Goal: Communication & Community: Participate in discussion

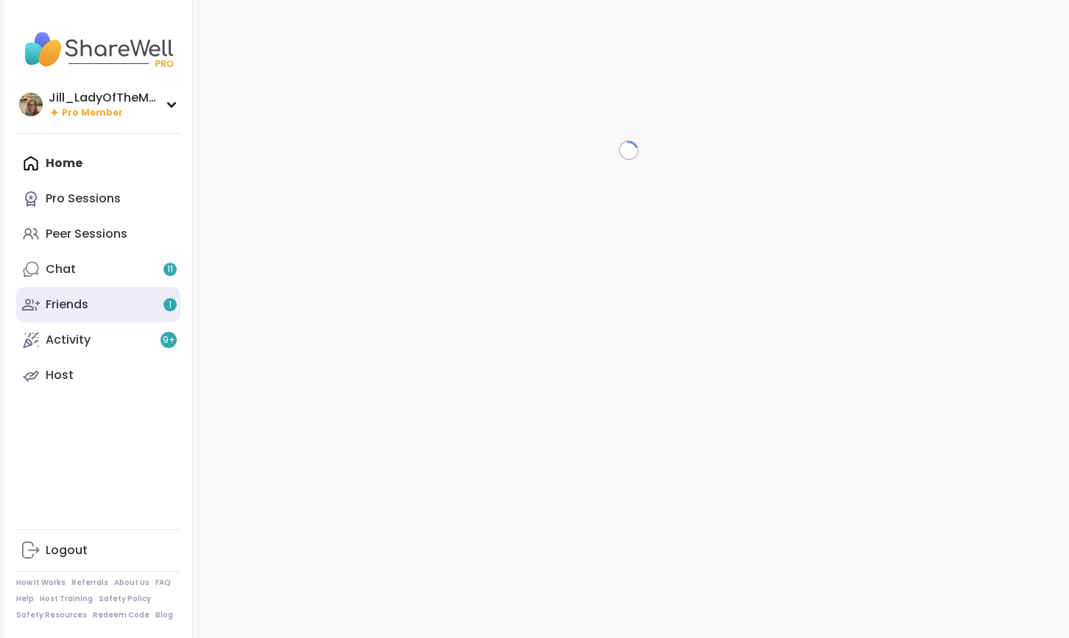
click at [151, 300] on link "Friends 1" at bounding box center [98, 304] width 164 height 35
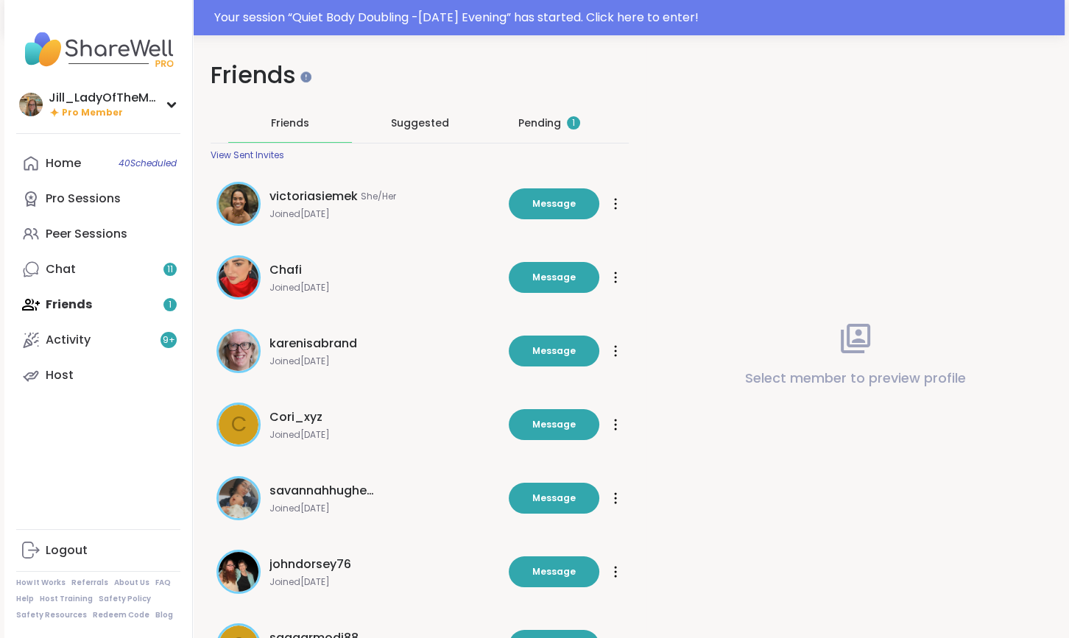
click at [517, 121] on div "Pending 1" at bounding box center [549, 123] width 124 height 38
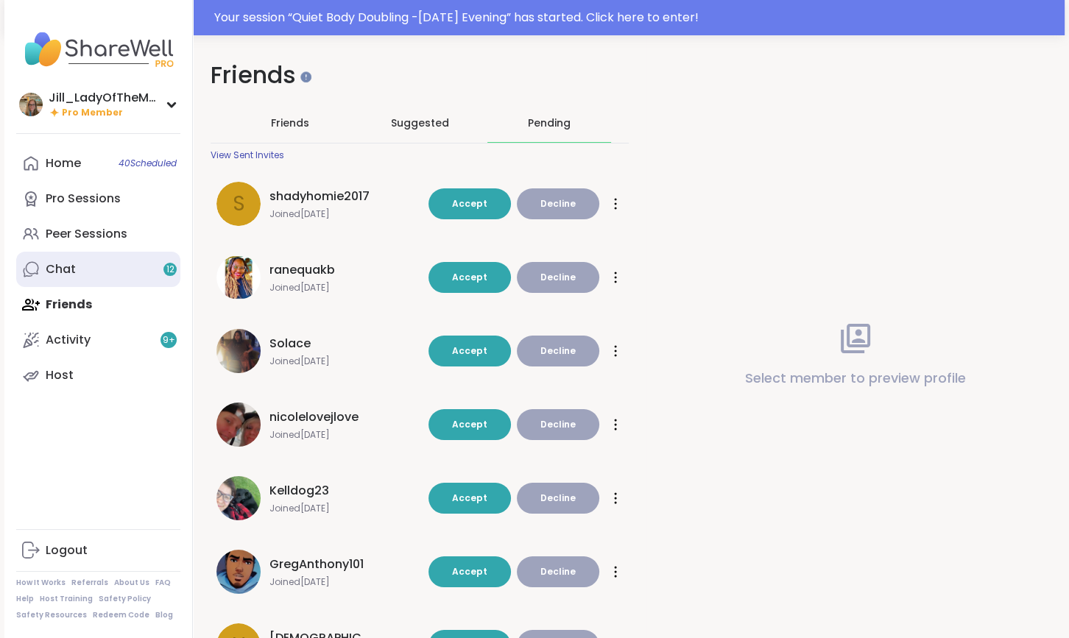
click at [169, 259] on link "Chat 12" at bounding box center [98, 269] width 164 height 35
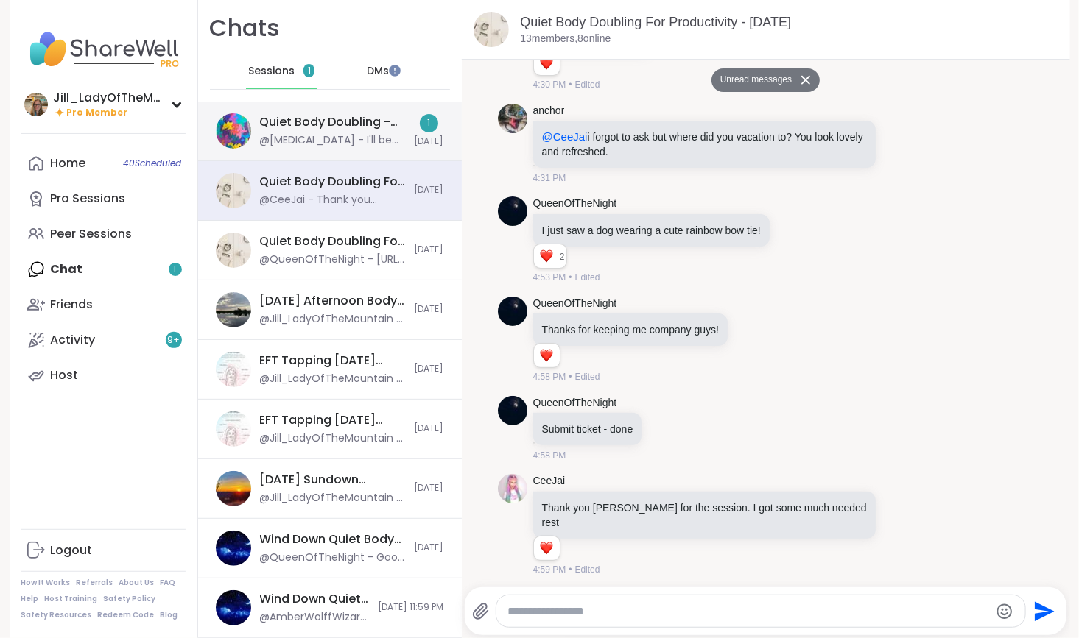
click at [309, 136] on div "@Makena - I'll be back later in the session!" at bounding box center [333, 140] width 146 height 15
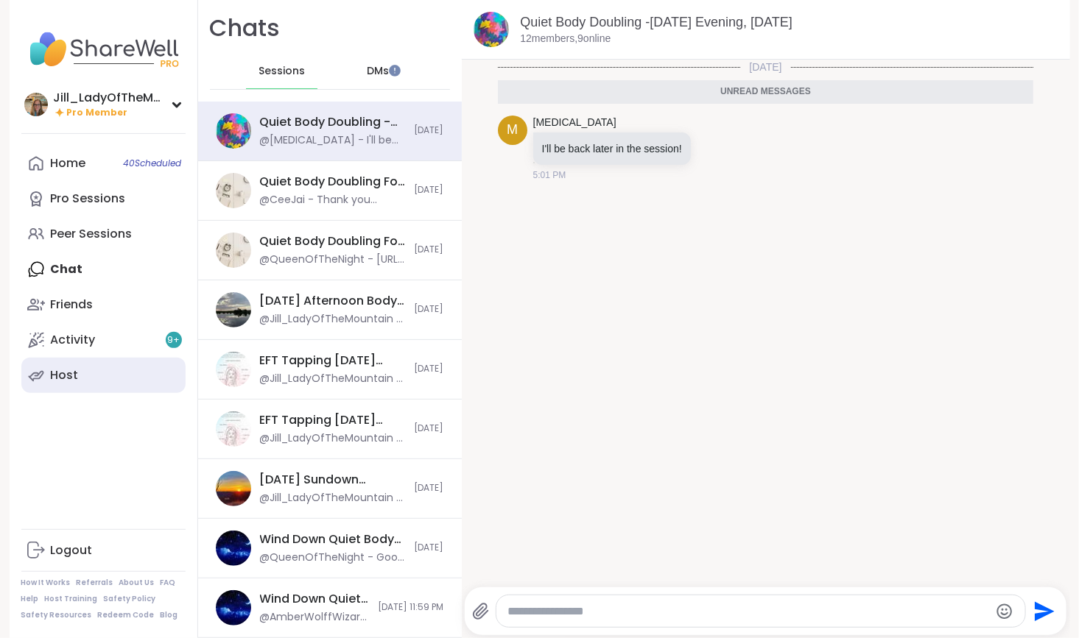
click at [152, 364] on link "Host" at bounding box center [103, 375] width 164 height 35
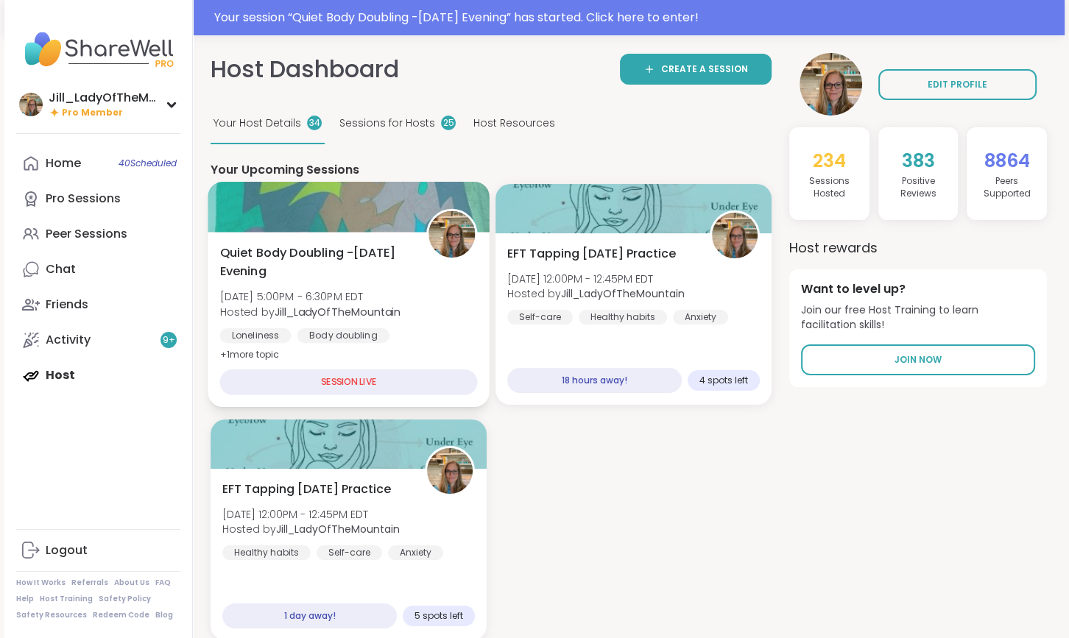
click at [356, 303] on span "[DATE] 5:00PM - 6:30PM EDT" at bounding box center [310, 296] width 181 height 15
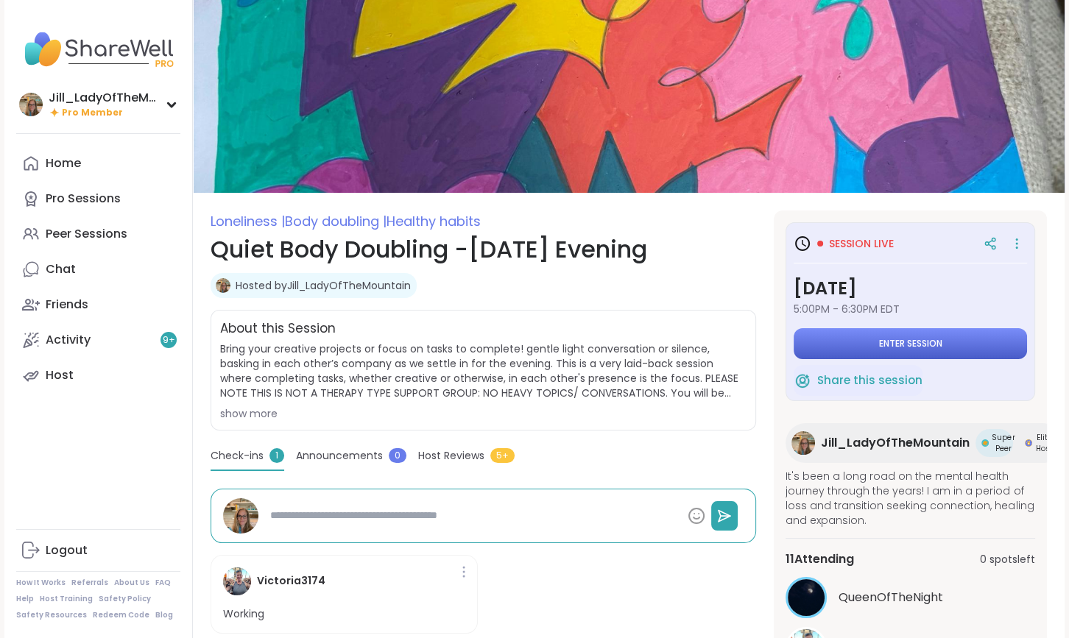
click at [896, 345] on span "Enter session" at bounding box center [910, 344] width 63 height 12
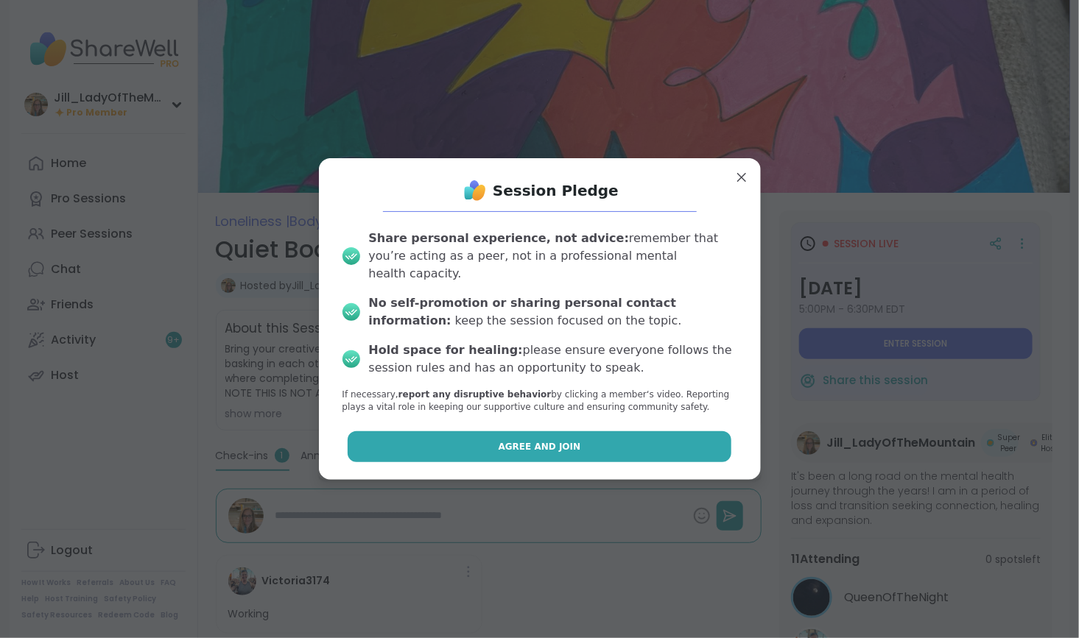
click at [610, 437] on button "Agree and Join" at bounding box center [540, 446] width 384 height 31
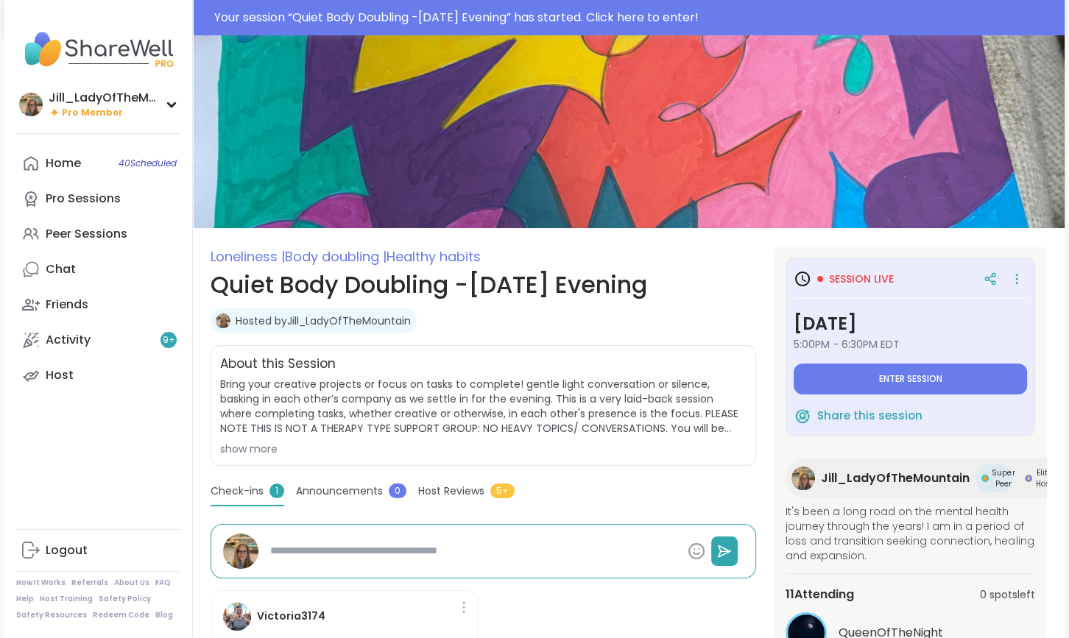
type textarea "*"
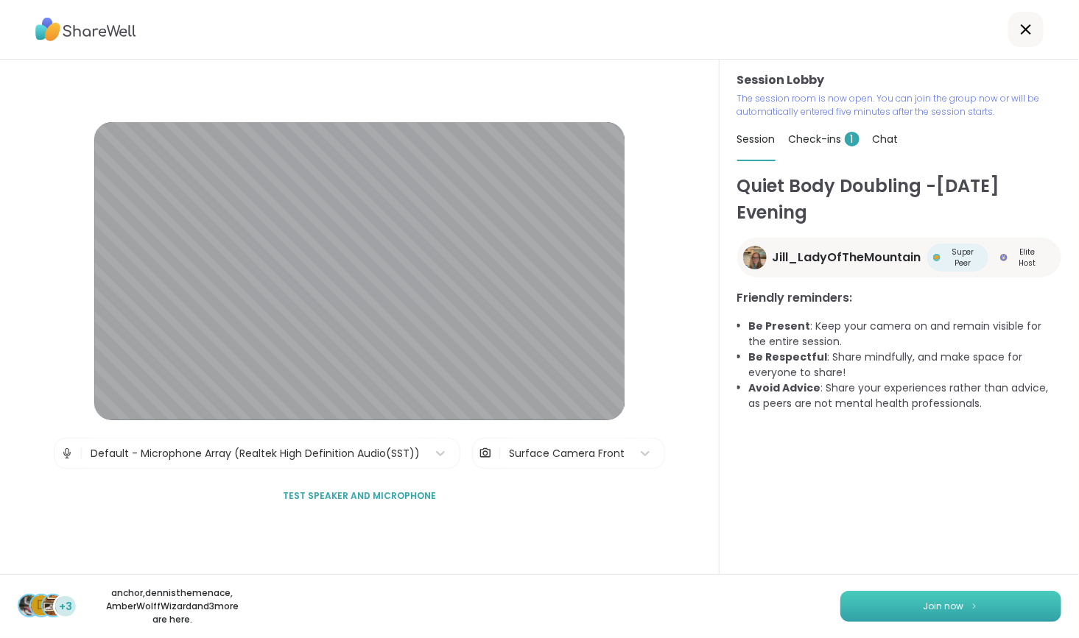
click at [928, 602] on span "Join now" at bounding box center [943, 606] width 40 height 13
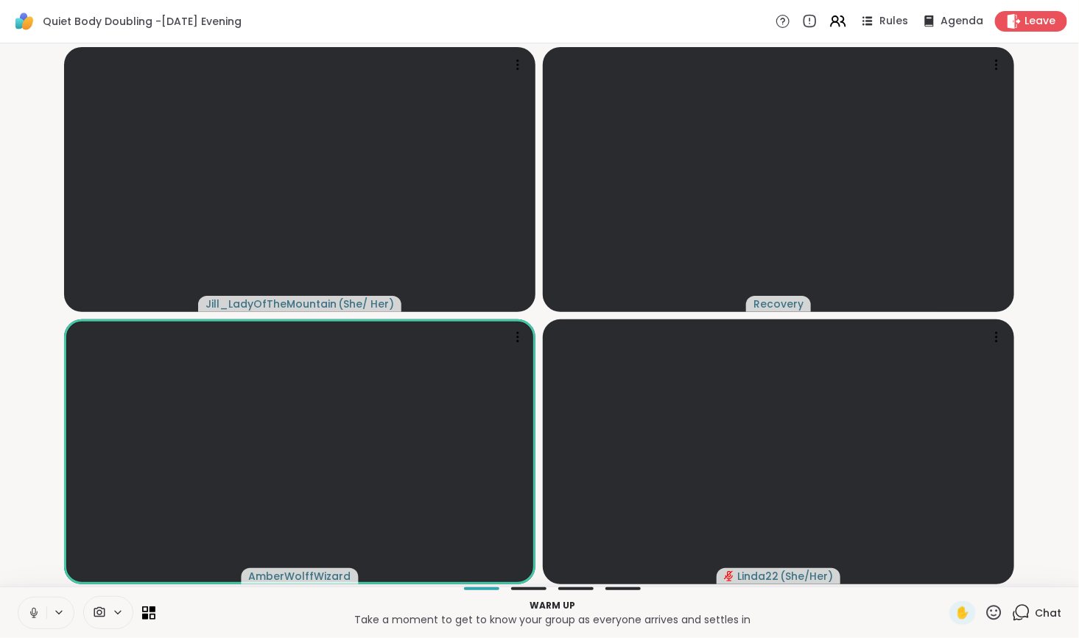
click at [1018, 614] on icon at bounding box center [1021, 613] width 18 height 18
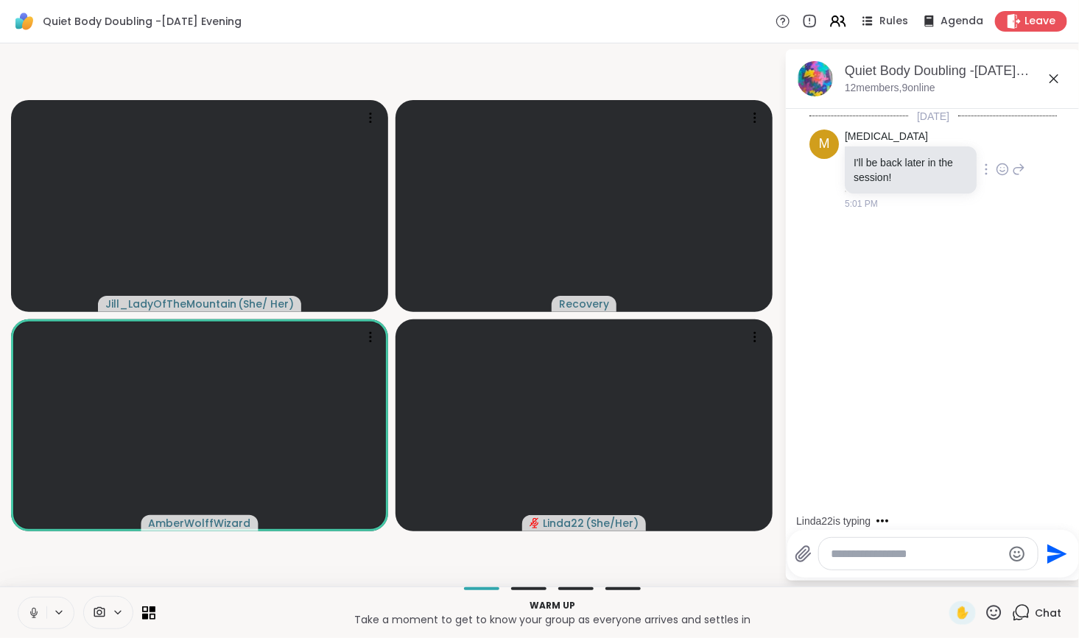
click at [995, 167] on icon at bounding box center [1001, 169] width 13 height 15
click at [996, 143] on div "Select Reaction: Heart" at bounding box center [1001, 145] width 13 height 13
click at [1014, 183] on icon at bounding box center [1018, 180] width 13 height 18
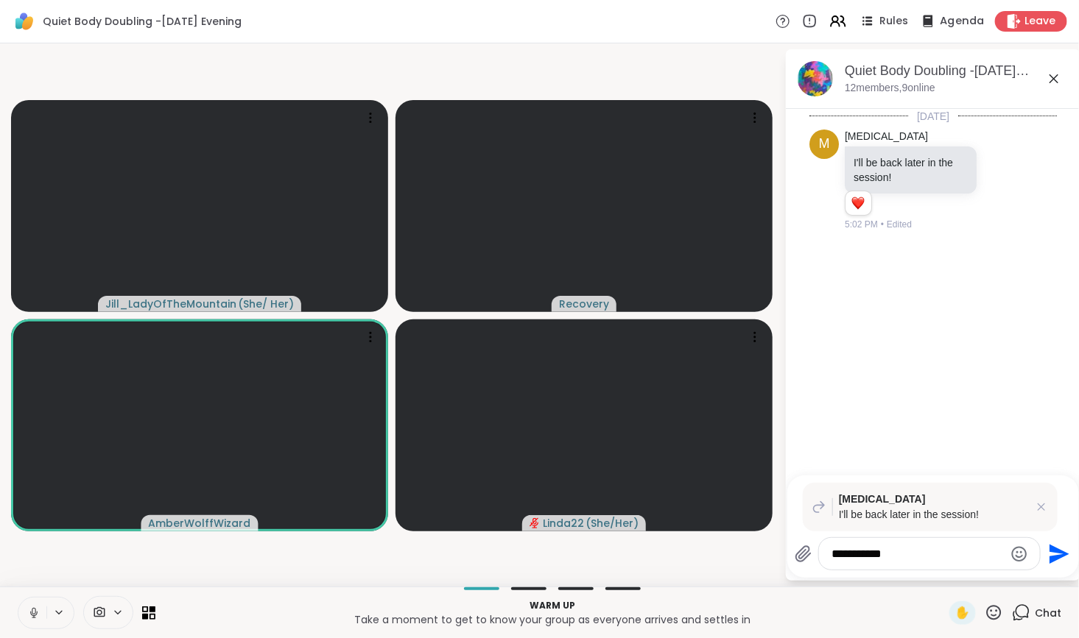
type textarea "**********"
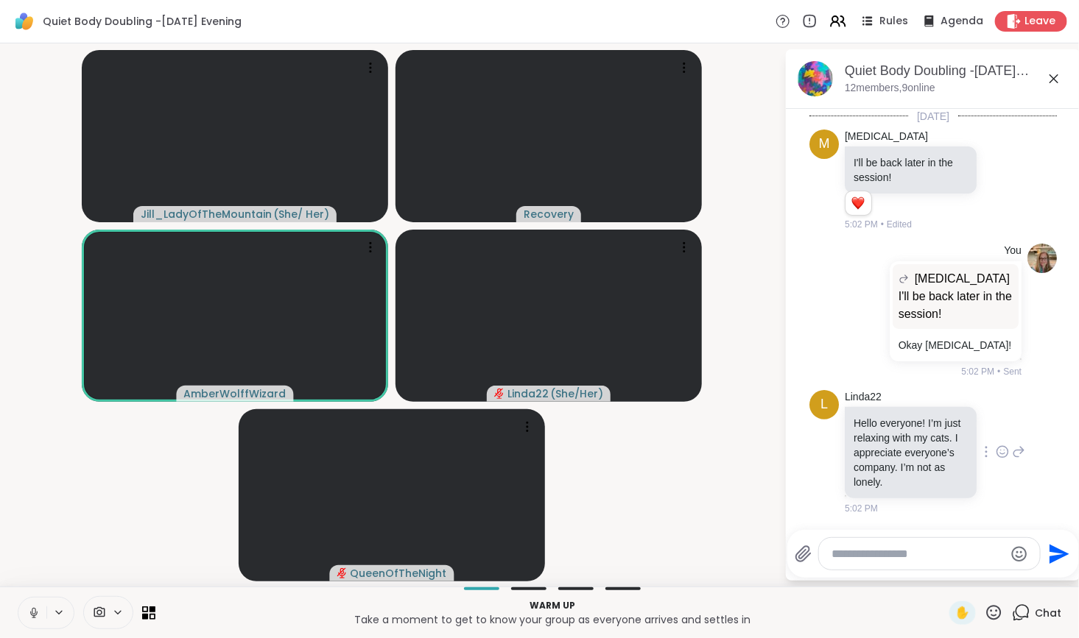
click at [998, 443] on div at bounding box center [1001, 452] width 13 height 18
click at [996, 427] on div "Select Reaction: Heart" at bounding box center [1001, 428] width 13 height 13
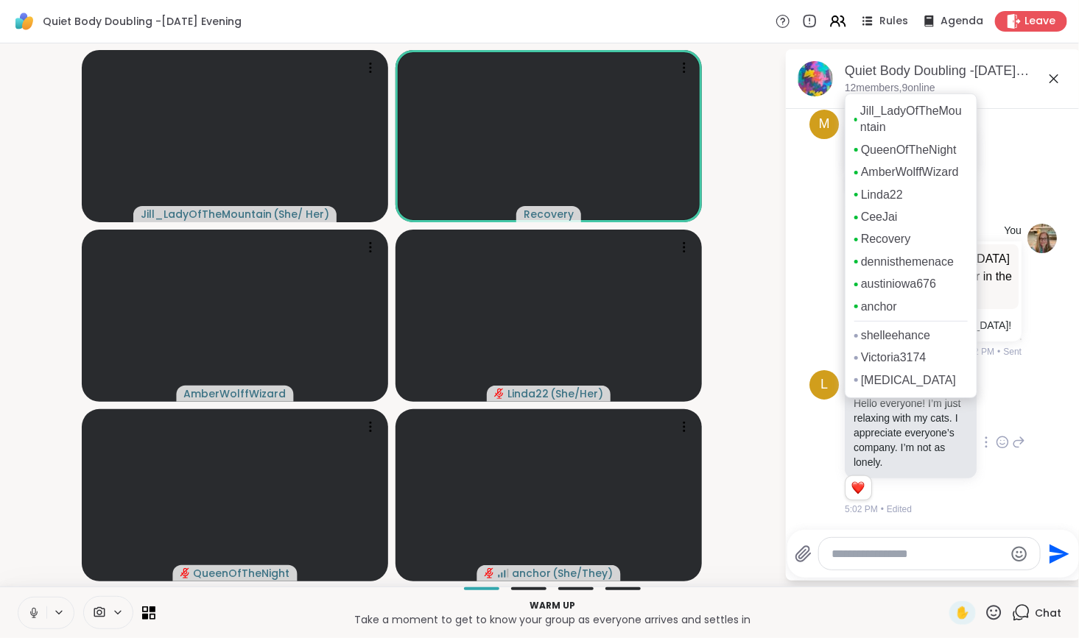
click at [855, 90] on p "12 members, 9 online" at bounding box center [889, 88] width 91 height 15
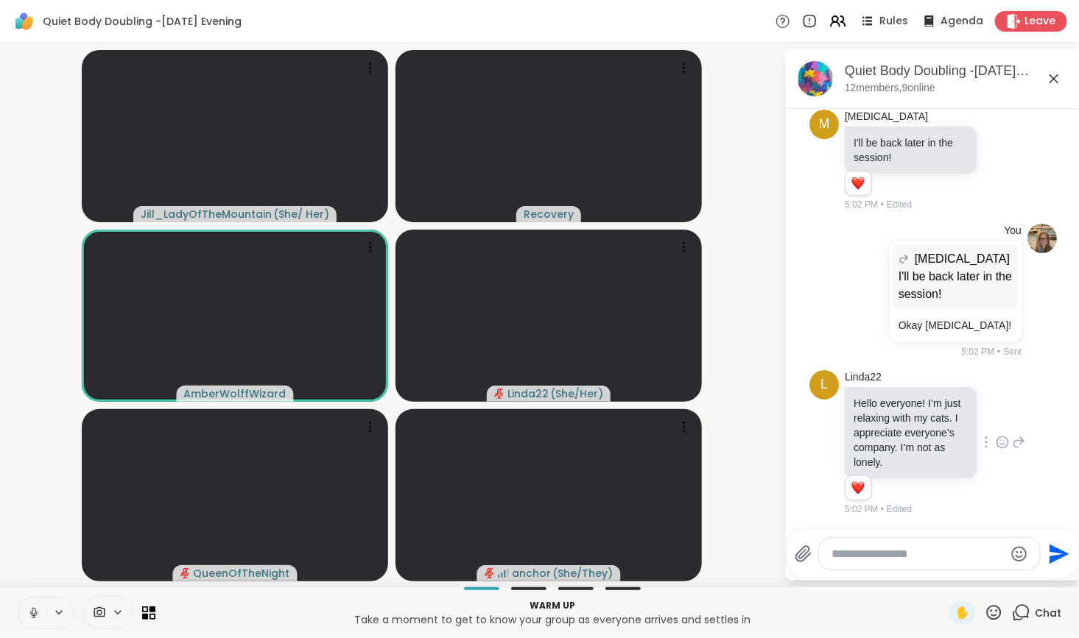
click at [865, 560] on textarea "Type your message" at bounding box center [918, 554] width 172 height 15
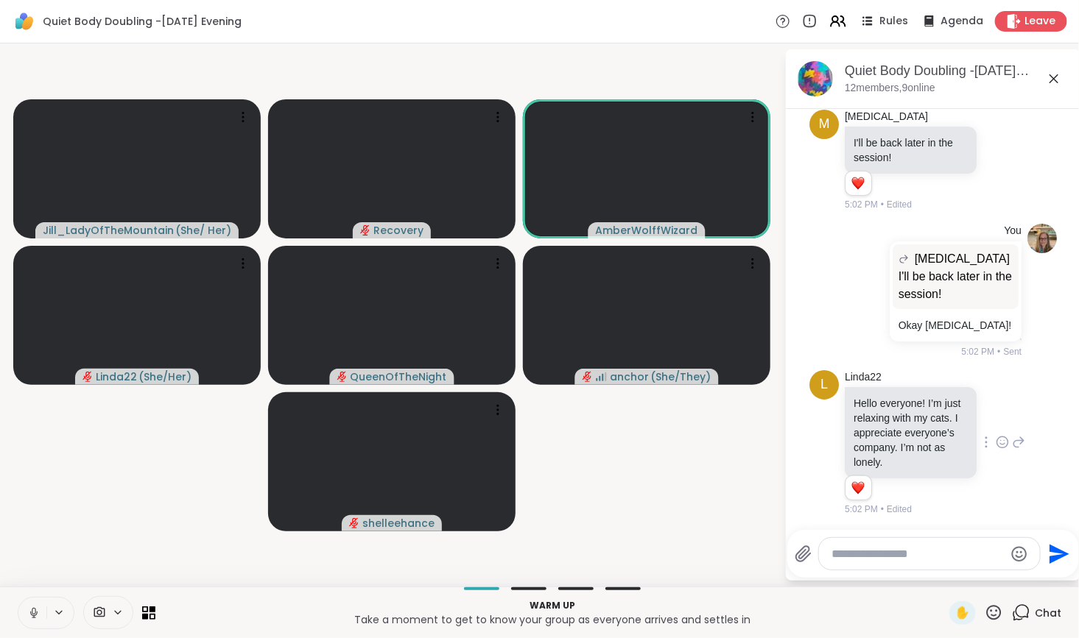
click at [852, 557] on textarea "Type your message" at bounding box center [918, 554] width 172 height 15
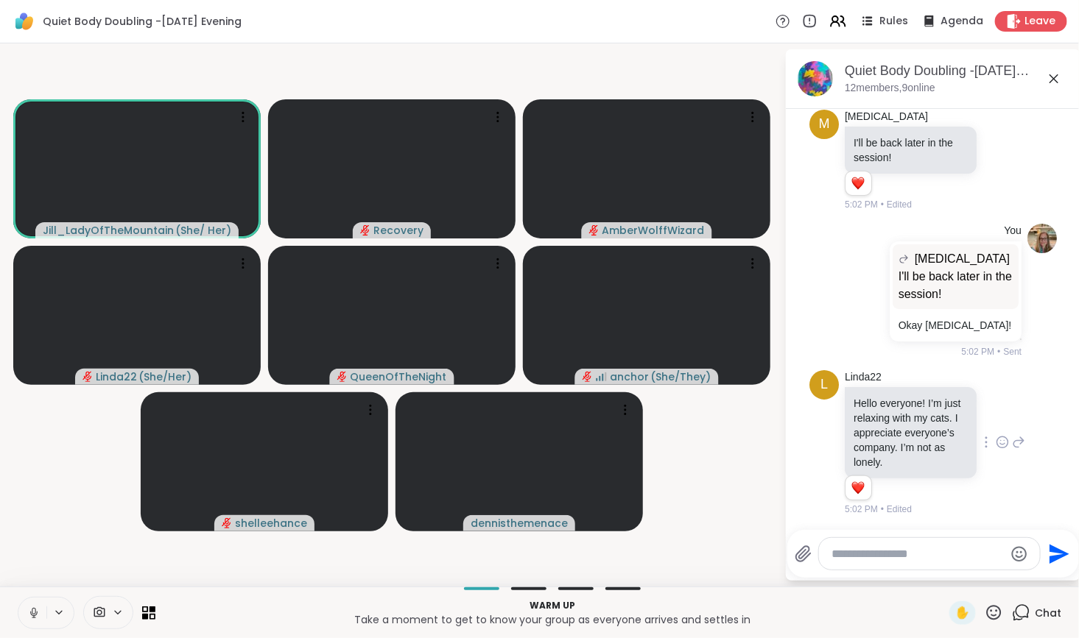
click at [842, 562] on div at bounding box center [929, 554] width 221 height 32
click at [869, 17] on div "Rules" at bounding box center [883, 21] width 52 height 18
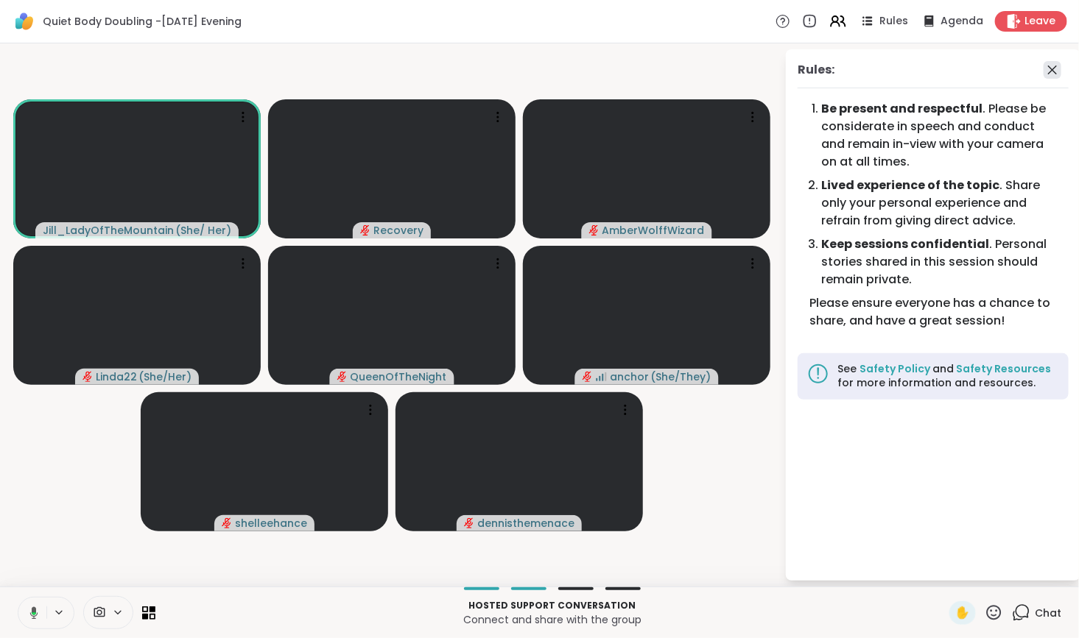
click at [1050, 71] on icon at bounding box center [1052, 70] width 9 height 9
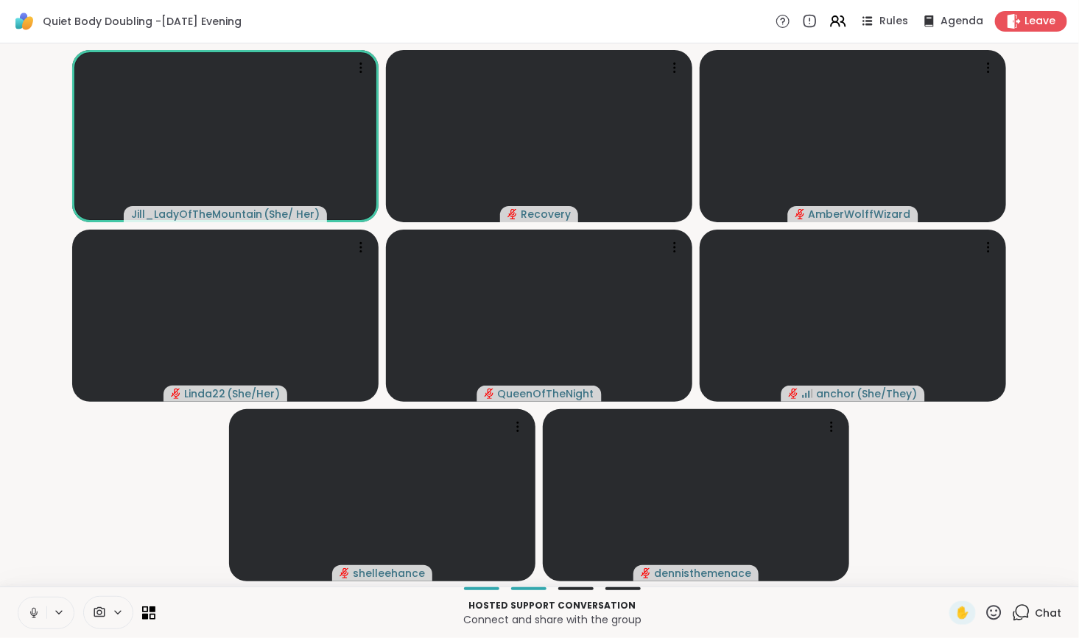
click at [1016, 617] on icon at bounding box center [1022, 611] width 14 height 13
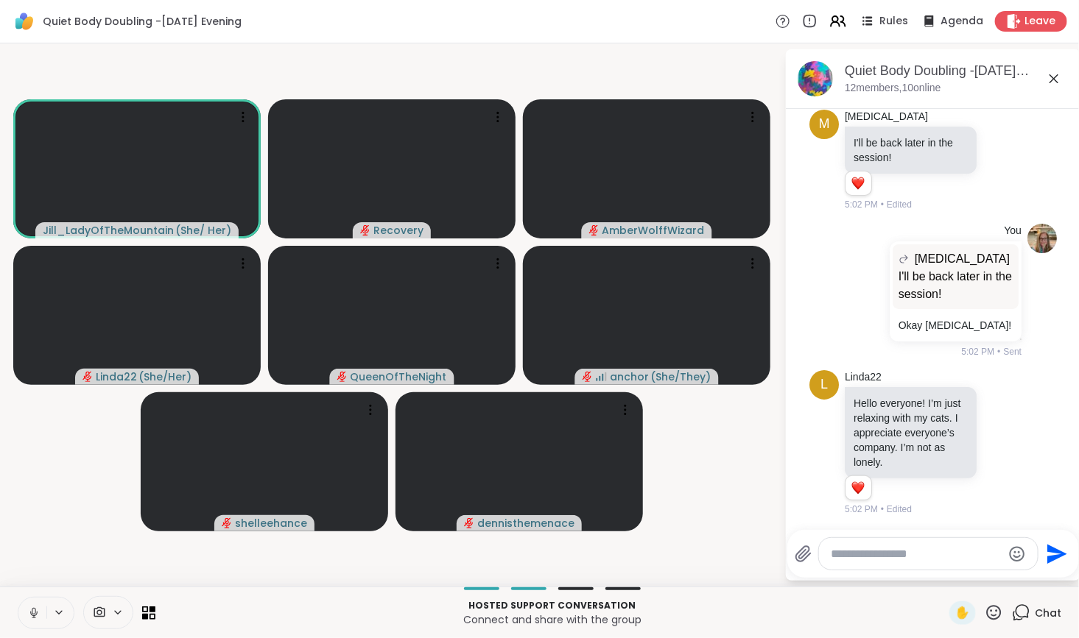
click at [870, 557] on textarea "Type your message" at bounding box center [916, 554] width 172 height 15
click at [903, 557] on textarea "Type your message" at bounding box center [916, 554] width 172 height 15
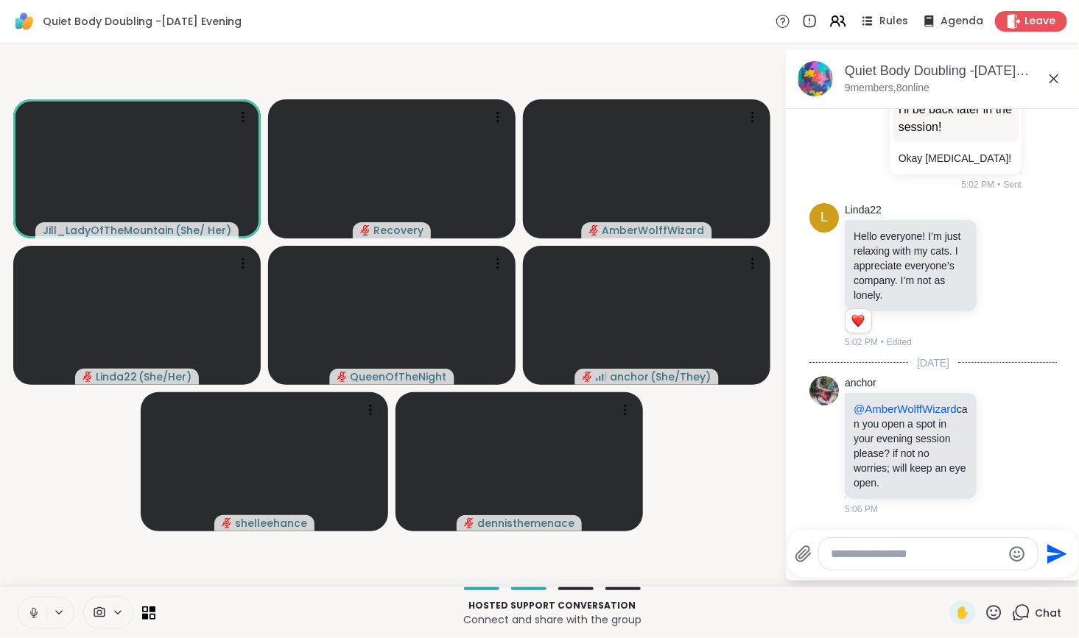
click at [930, 557] on textarea "Type your message" at bounding box center [916, 554] width 172 height 15
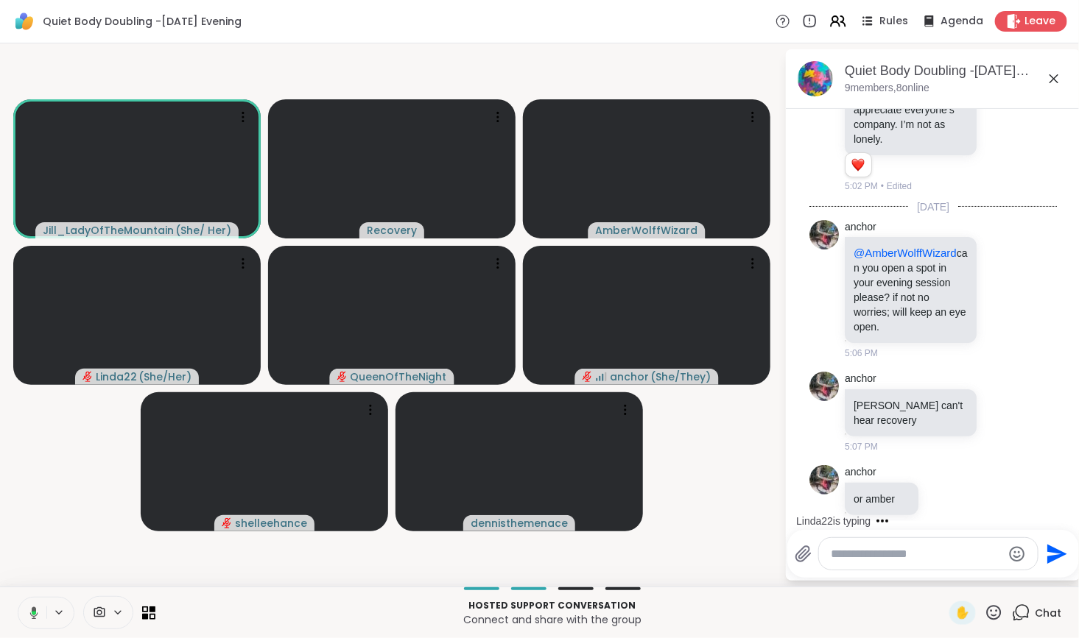
scroll to position [437, 0]
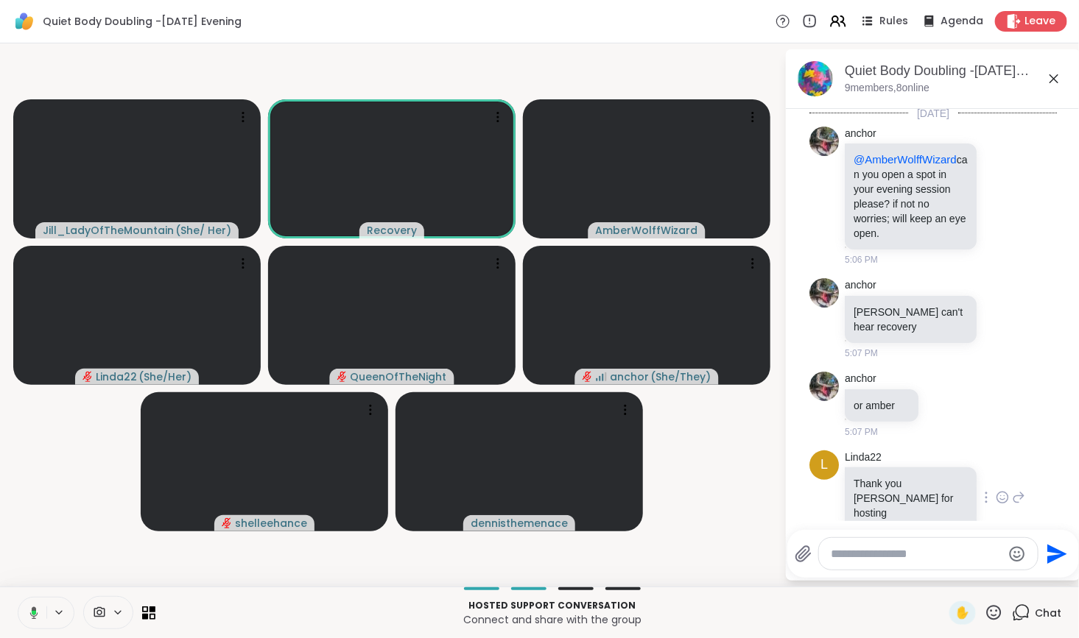
click at [995, 490] on icon at bounding box center [1001, 497] width 13 height 15
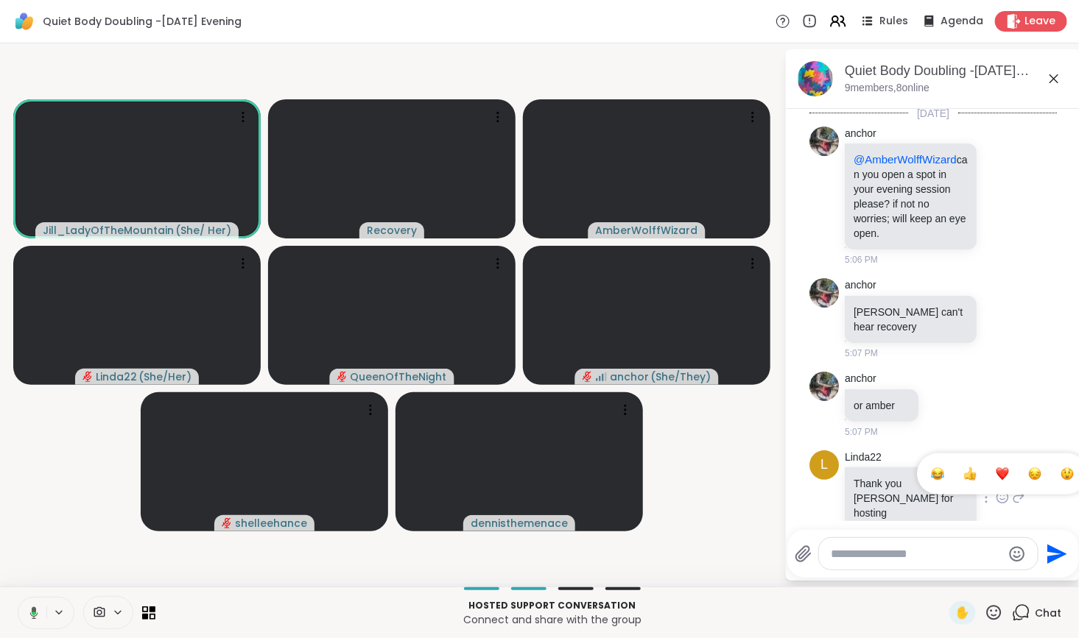
click at [995, 468] on div "Select Reaction: Heart" at bounding box center [1001, 474] width 13 height 13
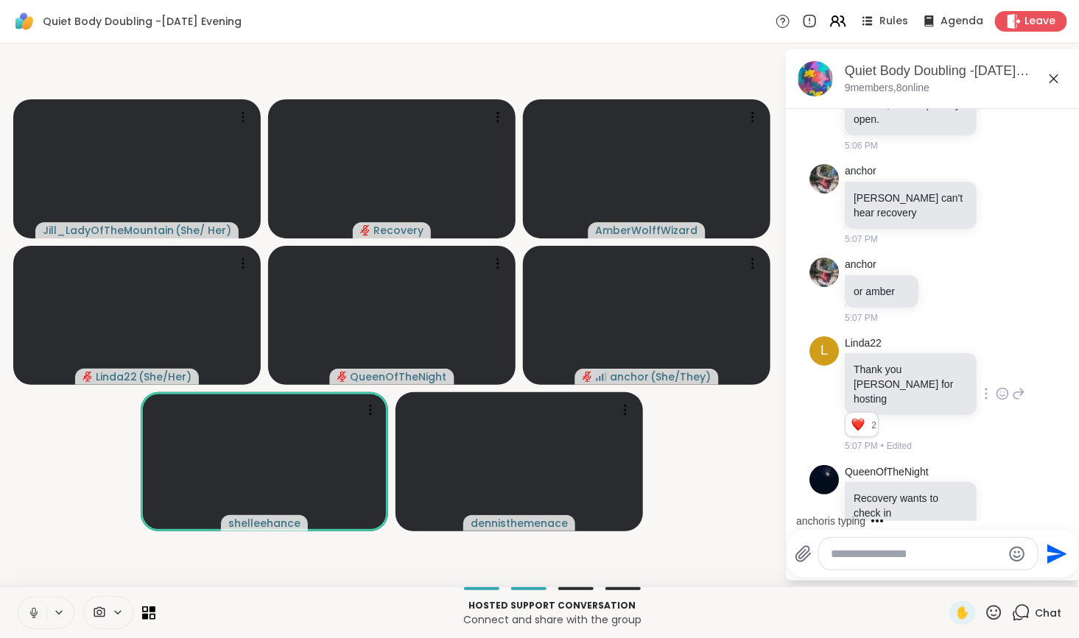
scroll to position [629, 0]
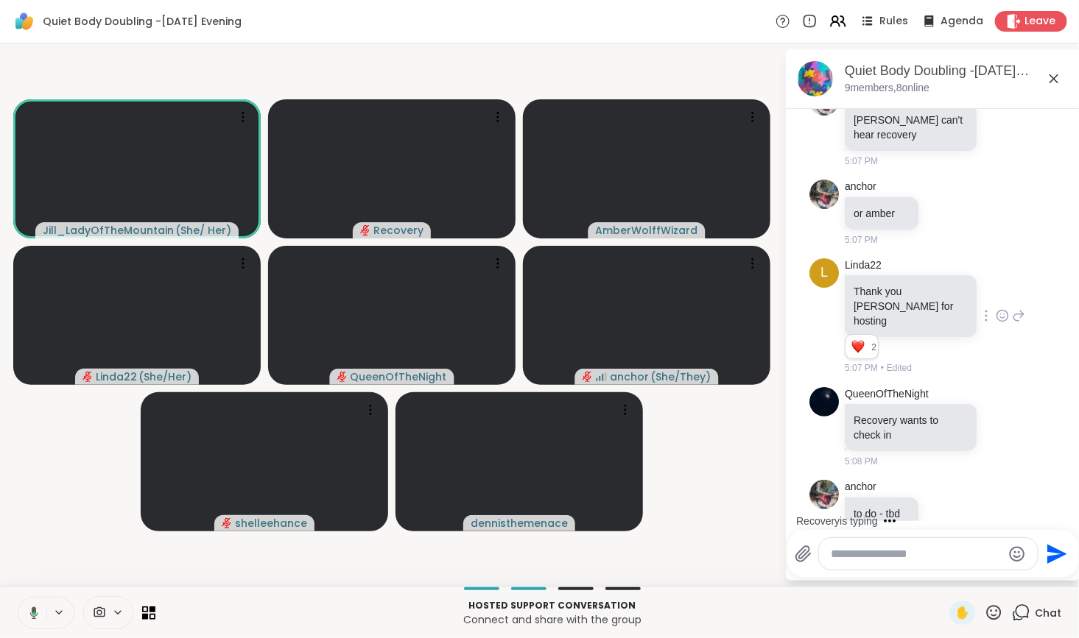
click at [992, 509] on div "anchor to do - tbd 5:08 PM" at bounding box center [932, 513] width 247 height 79
click at [1012, 21] on div "Leave" at bounding box center [1031, 20] width 76 height 21
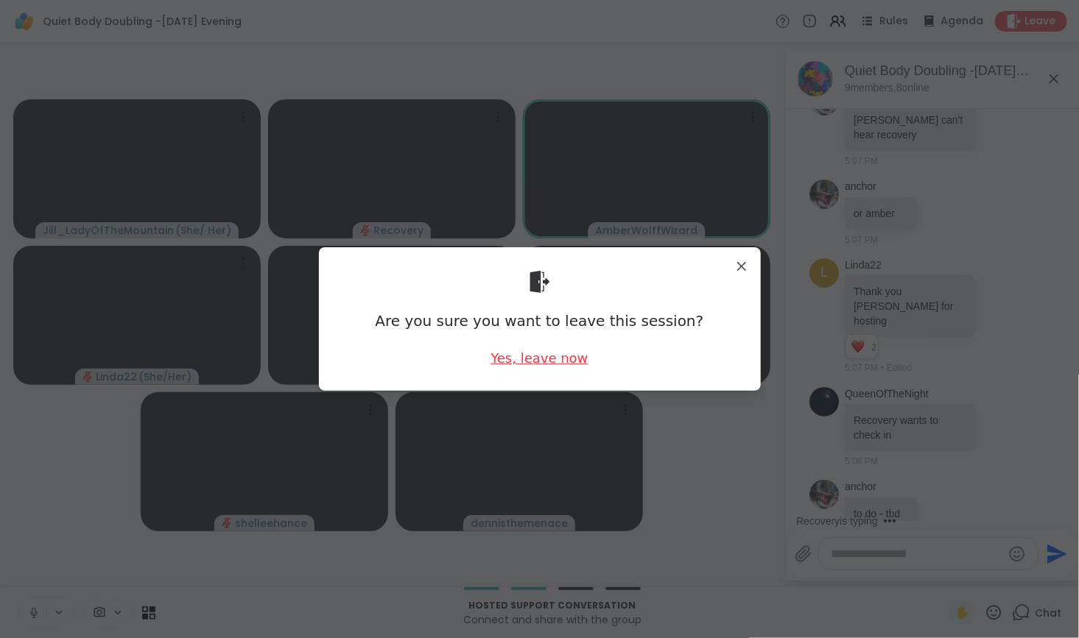
click at [518, 357] on div "Yes, leave now" at bounding box center [538, 358] width 97 height 18
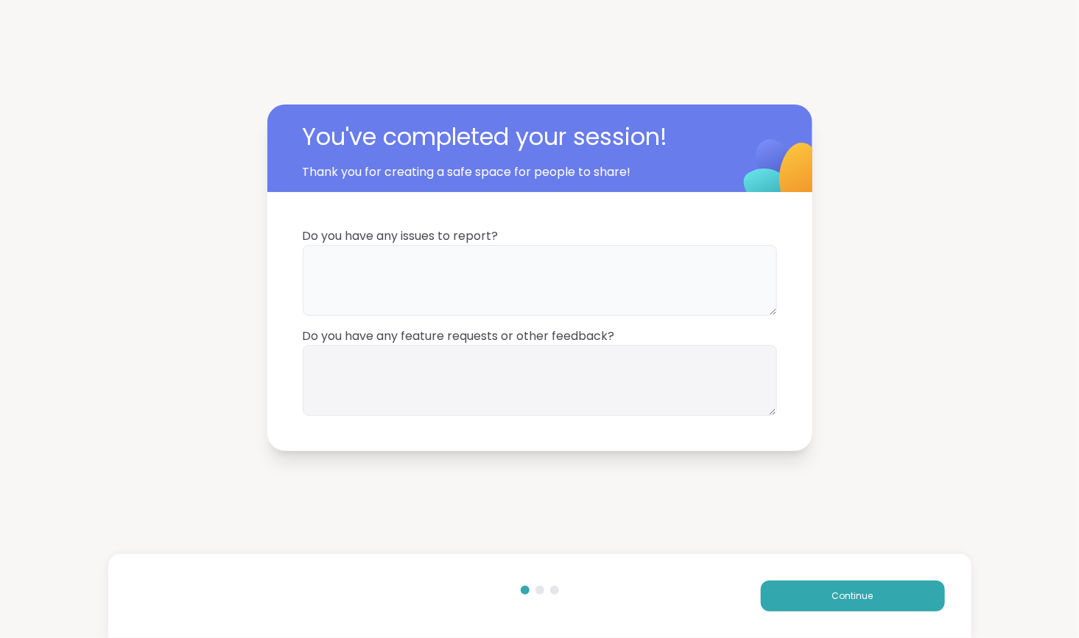
click at [560, 269] on textarea at bounding box center [540, 280] width 474 height 71
type textarea "**********"
click at [554, 373] on textarea at bounding box center [540, 380] width 474 height 71
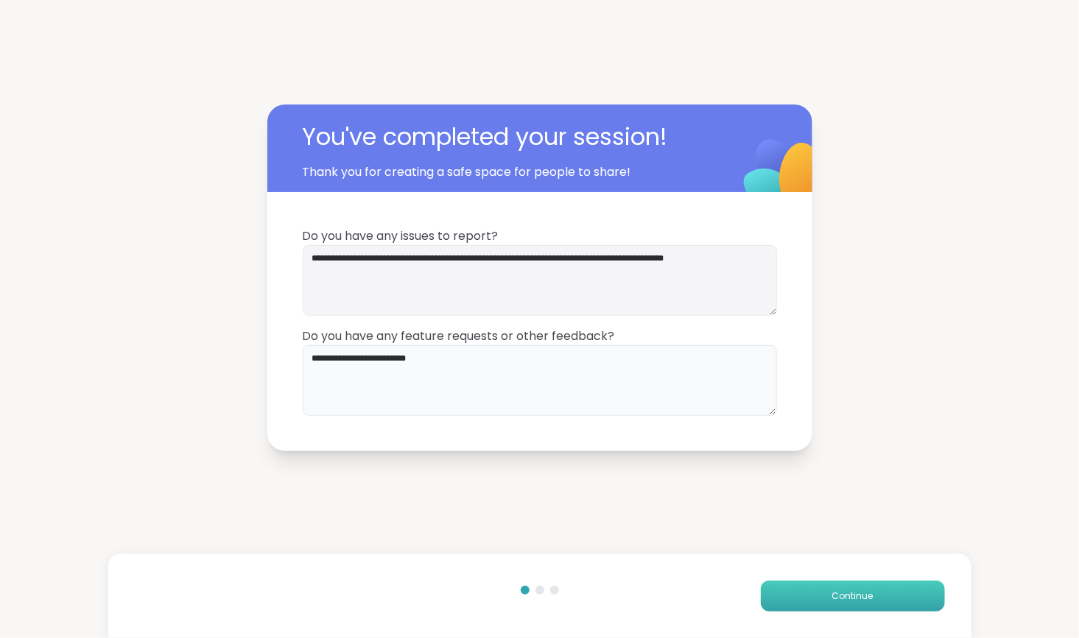
type textarea "**********"
click at [809, 599] on button "Continue" at bounding box center [853, 596] width 184 height 31
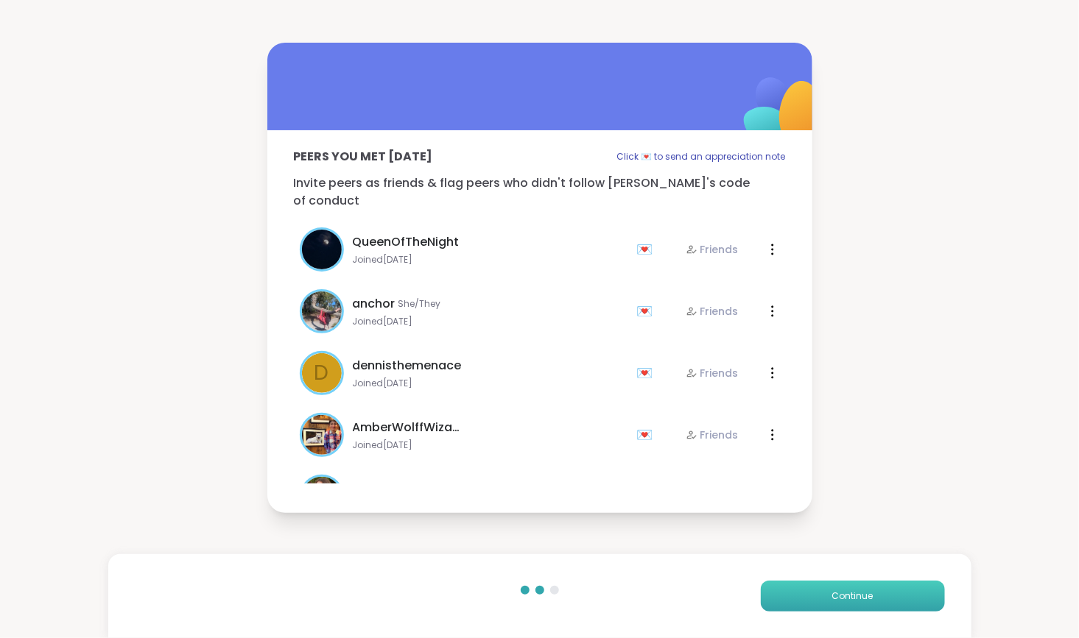
click at [807, 593] on button "Continue" at bounding box center [853, 596] width 184 height 31
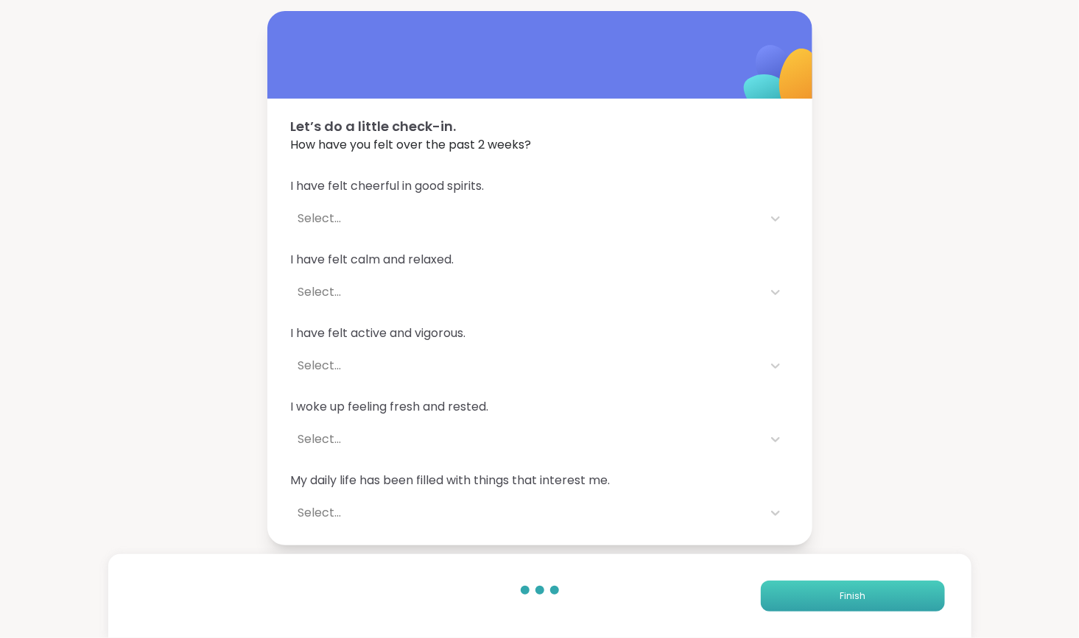
click at [807, 593] on button "Finish" at bounding box center [853, 596] width 184 height 31
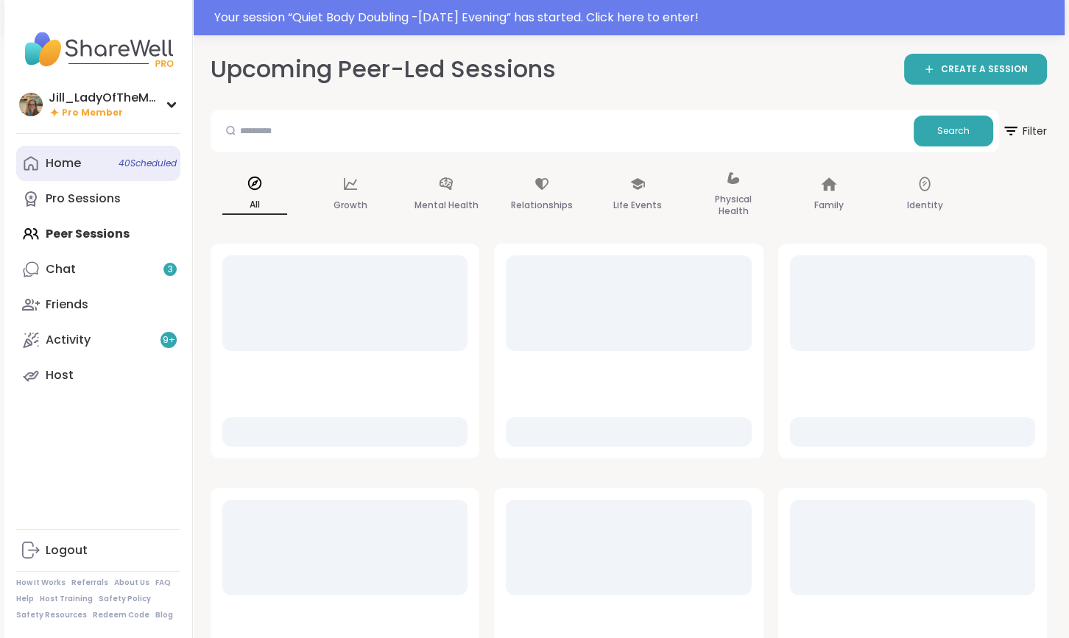
click at [127, 168] on span "40 Scheduled" at bounding box center [148, 164] width 58 height 12
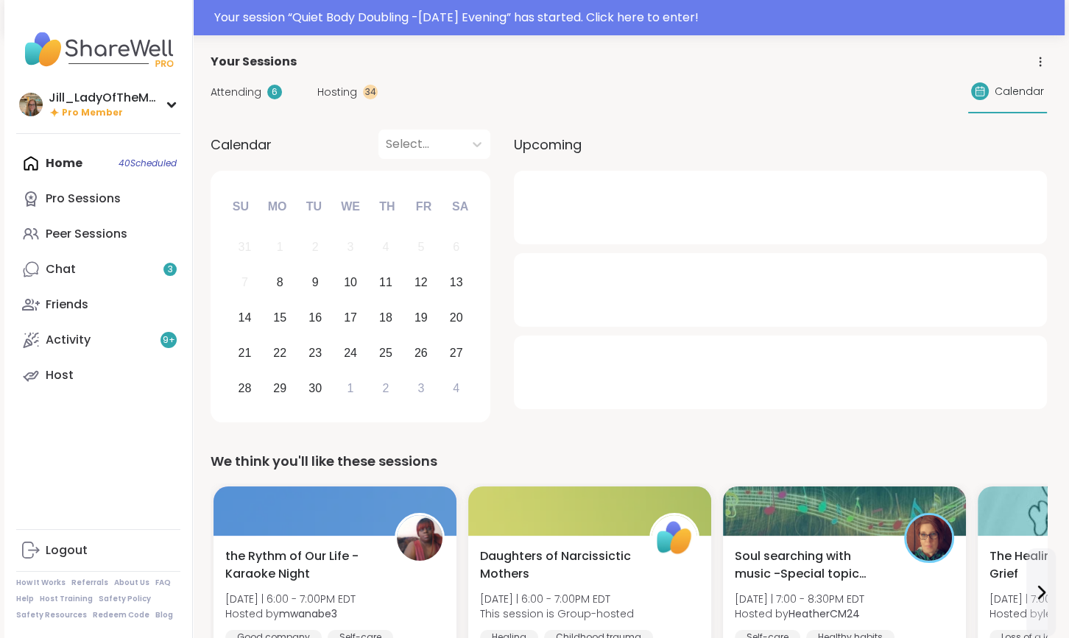
click at [335, 82] on div "Attending 6 Hosting 34 Calendar" at bounding box center [629, 92] width 836 height 43
click at [339, 93] on span "Hosting" at bounding box center [337, 92] width 40 height 15
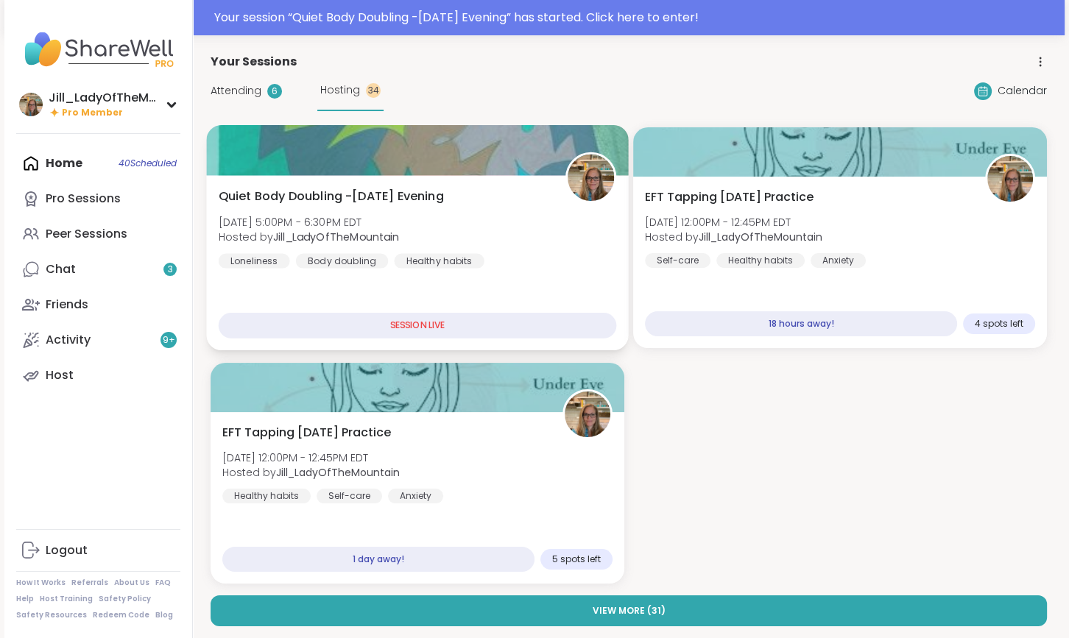
click at [514, 242] on div "Quiet Body Doubling -[DATE] Evening [DATE] 5:00PM - 6:30PM EDT Hosted by [PERSO…" at bounding box center [418, 228] width 398 height 81
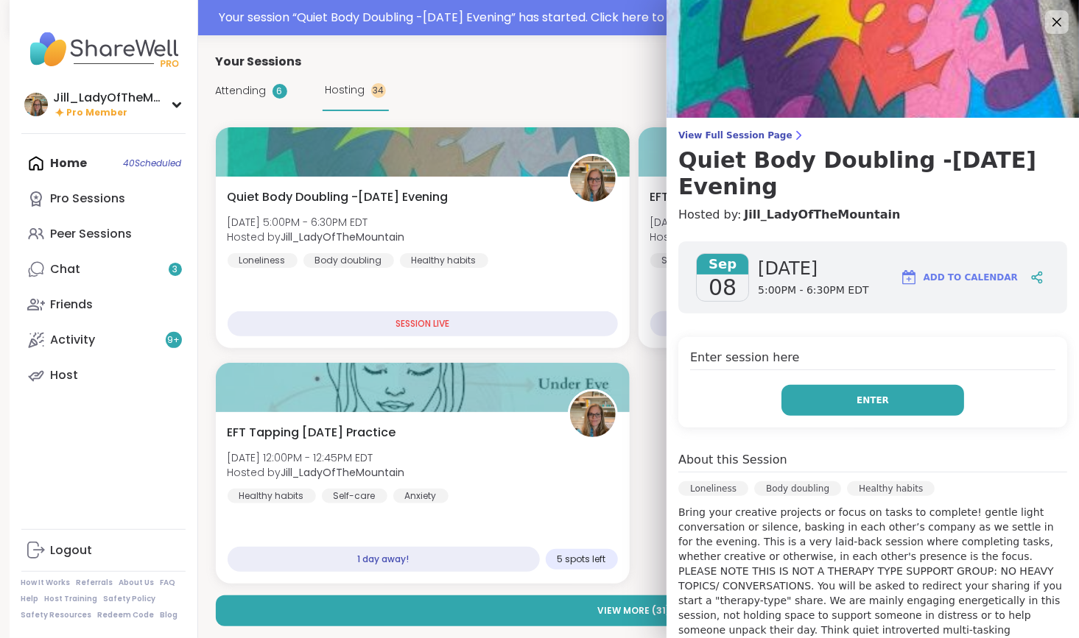
click at [811, 409] on button "Enter" at bounding box center [872, 400] width 183 height 31
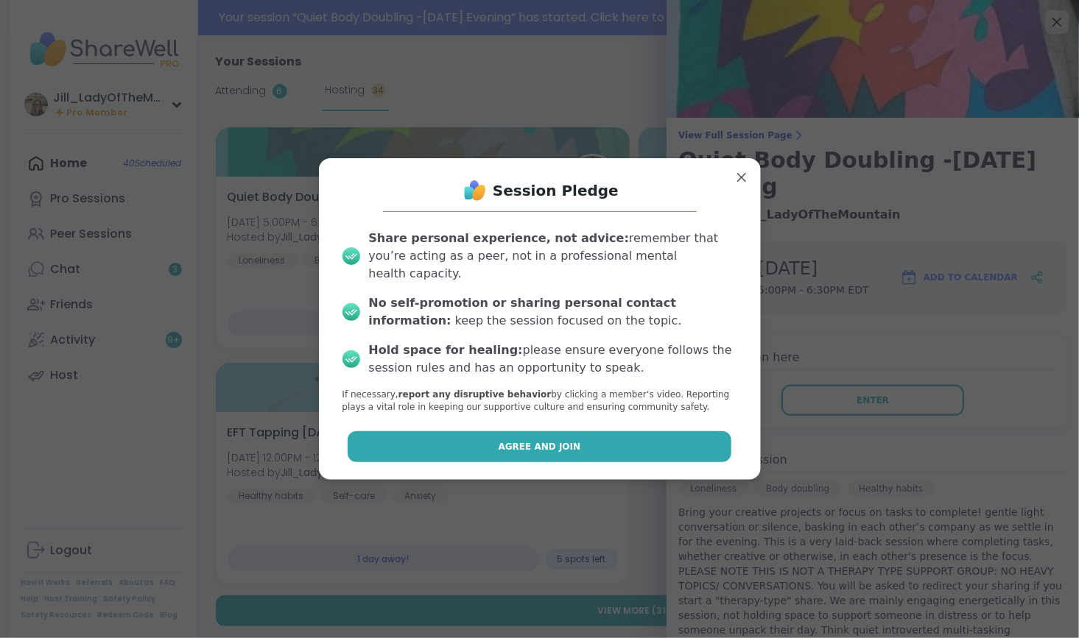
click at [616, 448] on button "Agree and Join" at bounding box center [540, 446] width 384 height 31
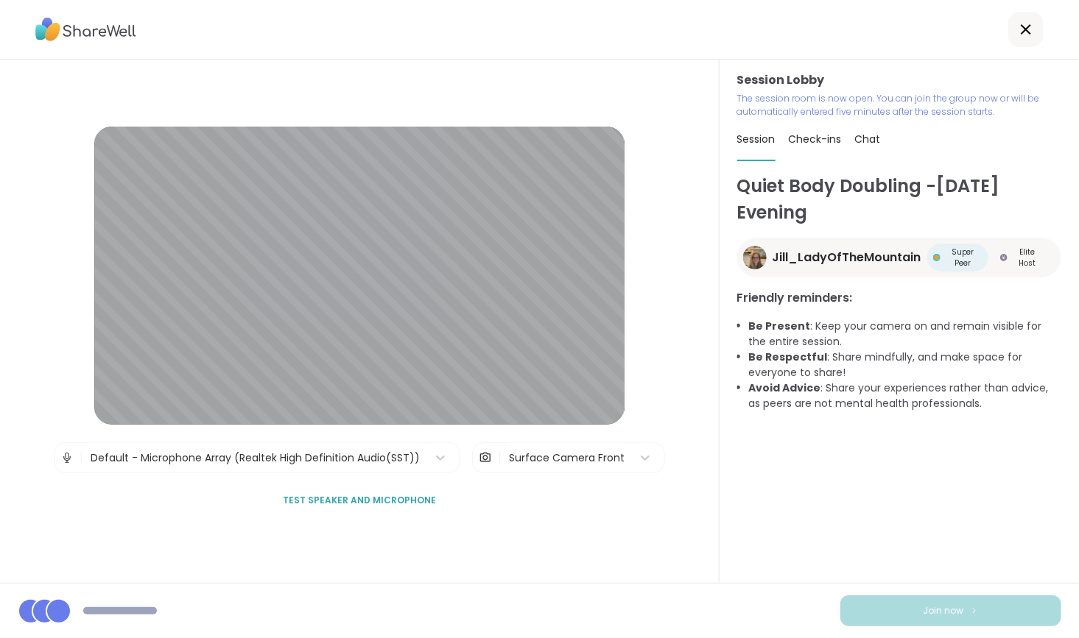
click at [616, 448] on div "Surface Camera Front" at bounding box center [566, 457] width 130 height 29
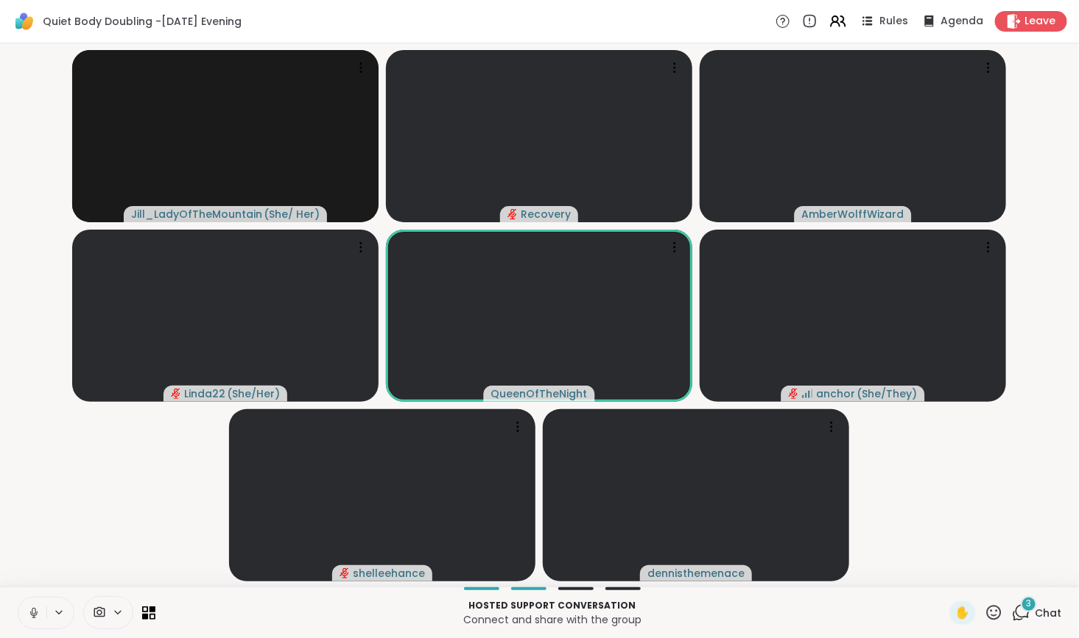
click at [1018, 613] on icon at bounding box center [1021, 613] width 18 height 18
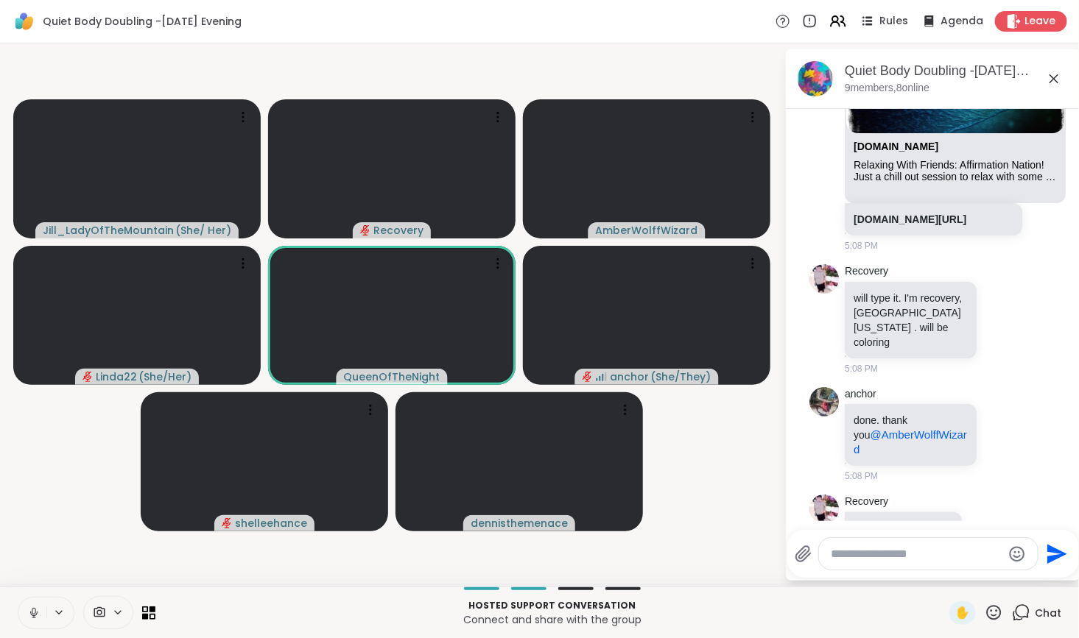
scroll to position [1300, 0]
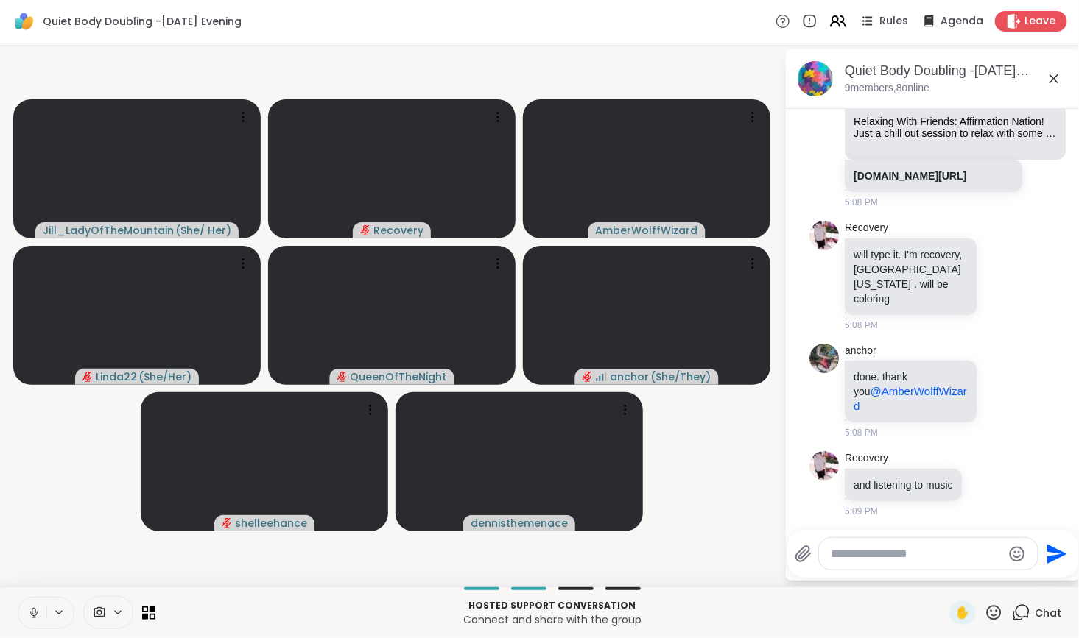
click at [942, 560] on textarea "Type your message" at bounding box center [916, 554] width 172 height 15
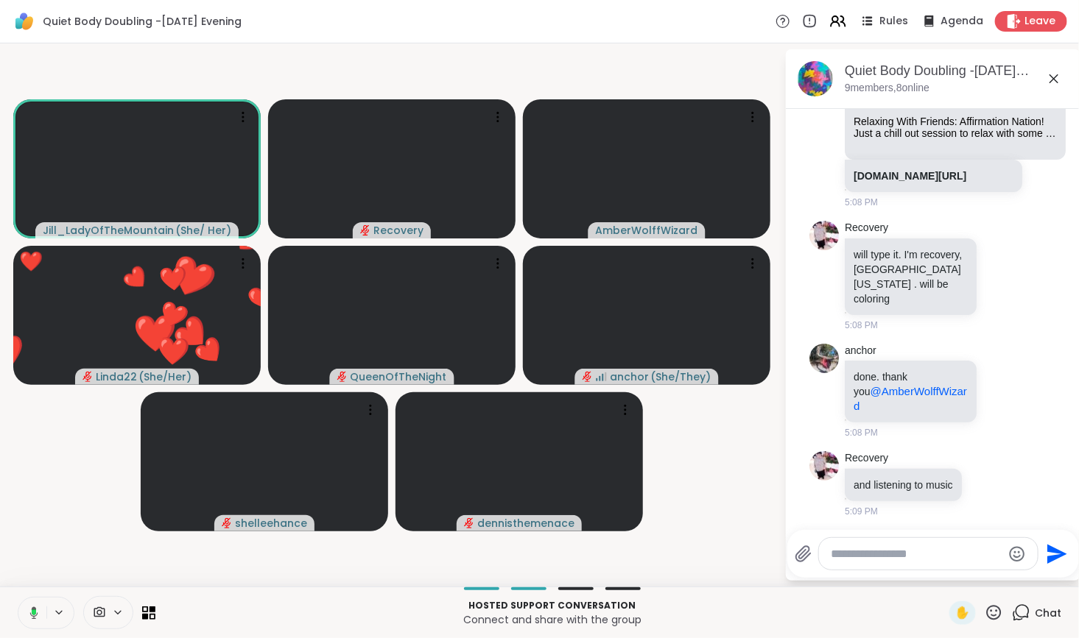
click at [30, 610] on icon at bounding box center [31, 613] width 13 height 13
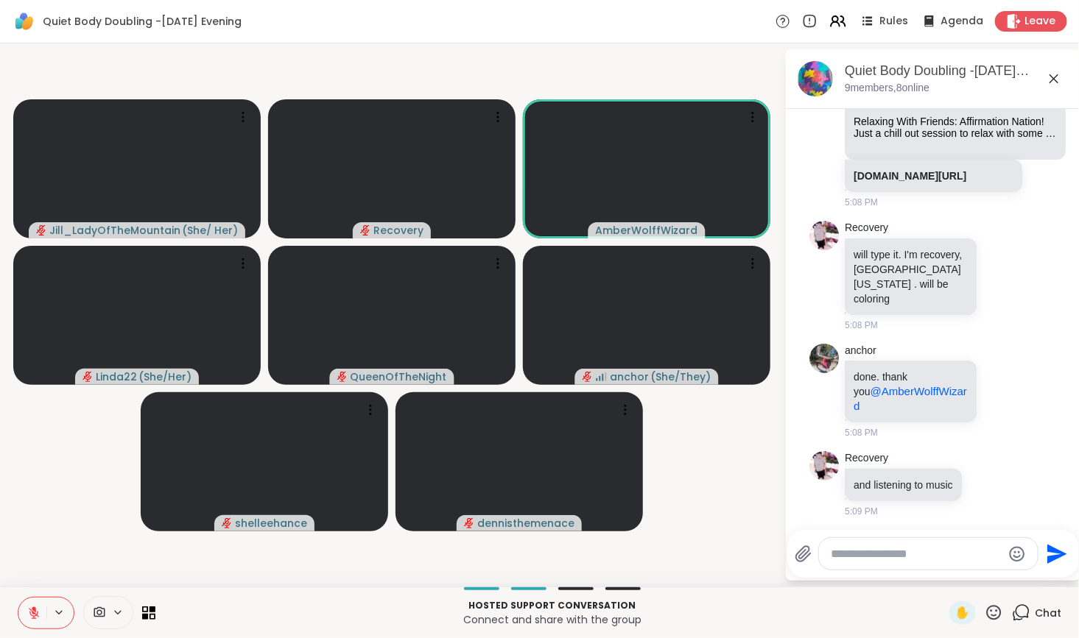
click at [29, 617] on icon at bounding box center [33, 613] width 13 height 13
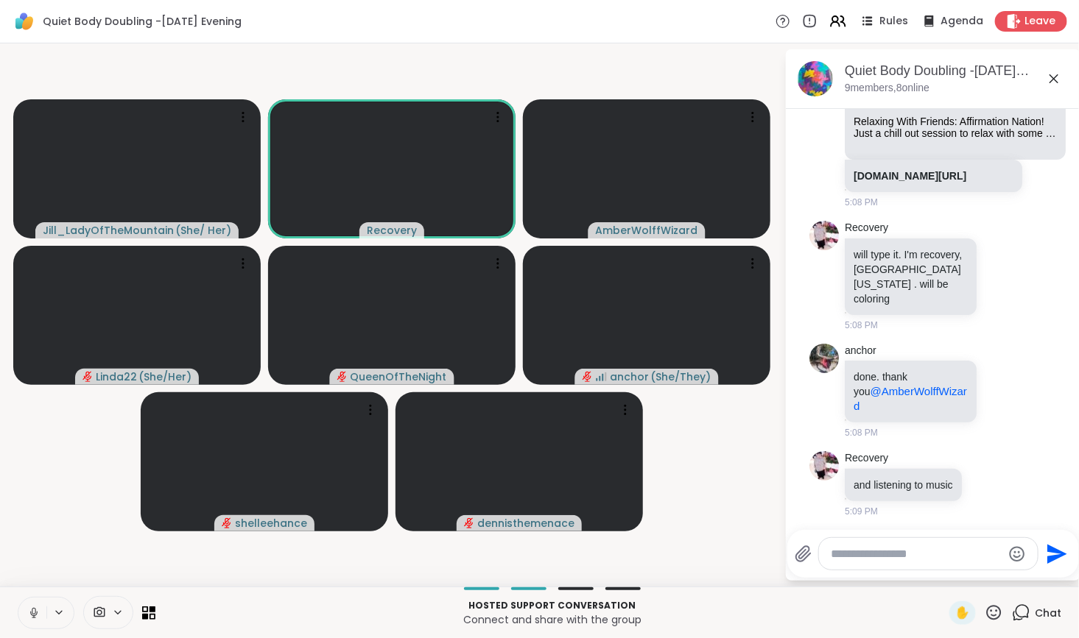
click at [30, 612] on icon at bounding box center [33, 613] width 7 height 4
click at [995, 277] on icon at bounding box center [1001, 275] width 13 height 15
click at [995, 254] on div "Select Reaction: Heart" at bounding box center [1001, 251] width 13 height 13
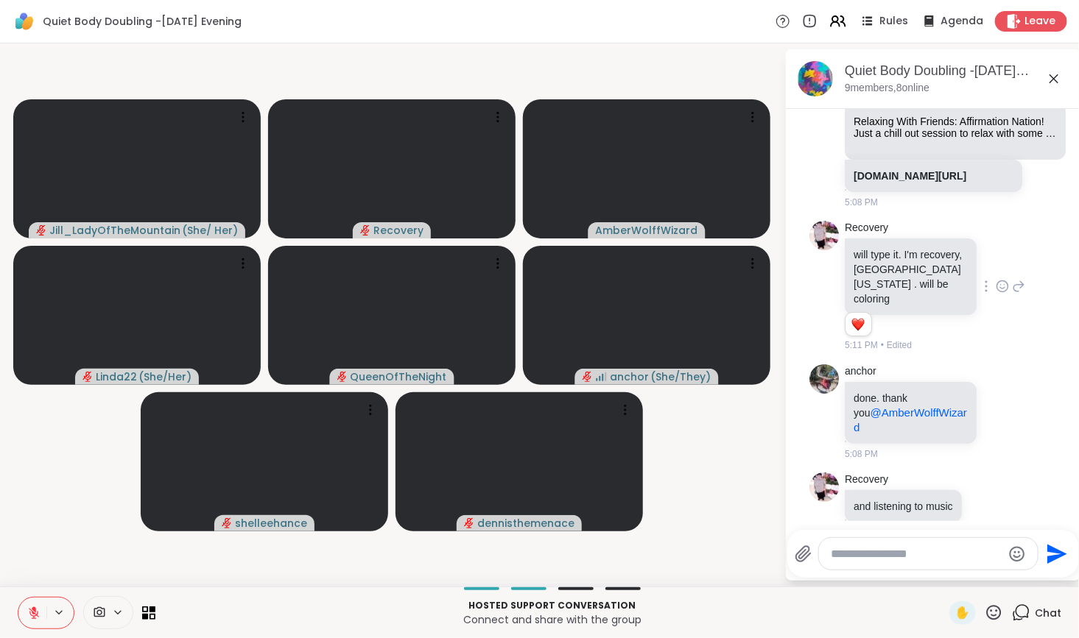
click at [27, 613] on button at bounding box center [32, 613] width 28 height 31
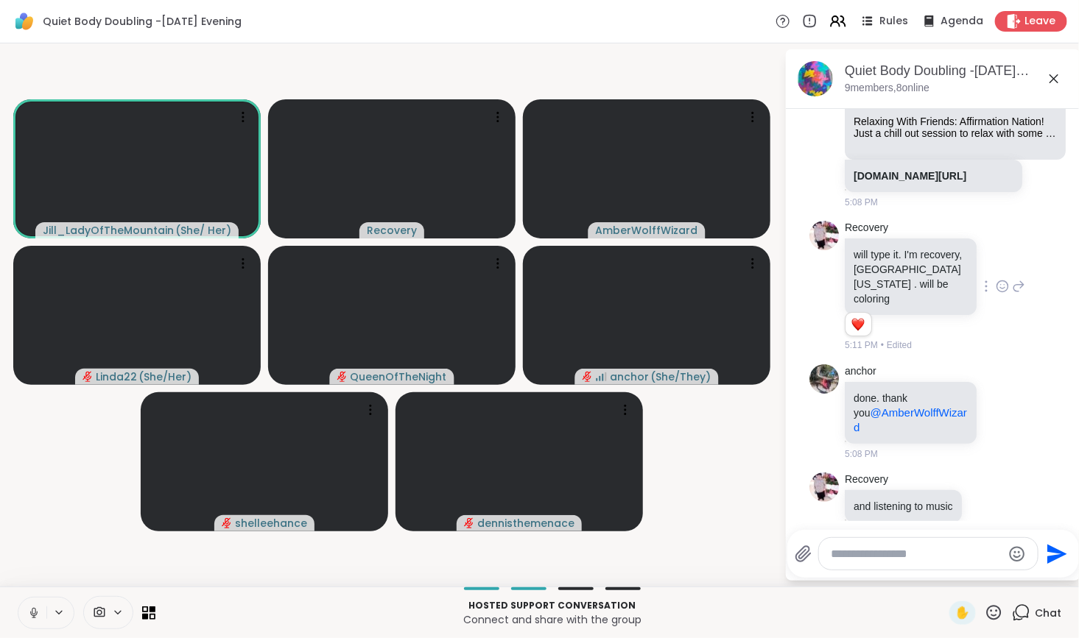
click at [35, 613] on icon at bounding box center [33, 613] width 13 height 13
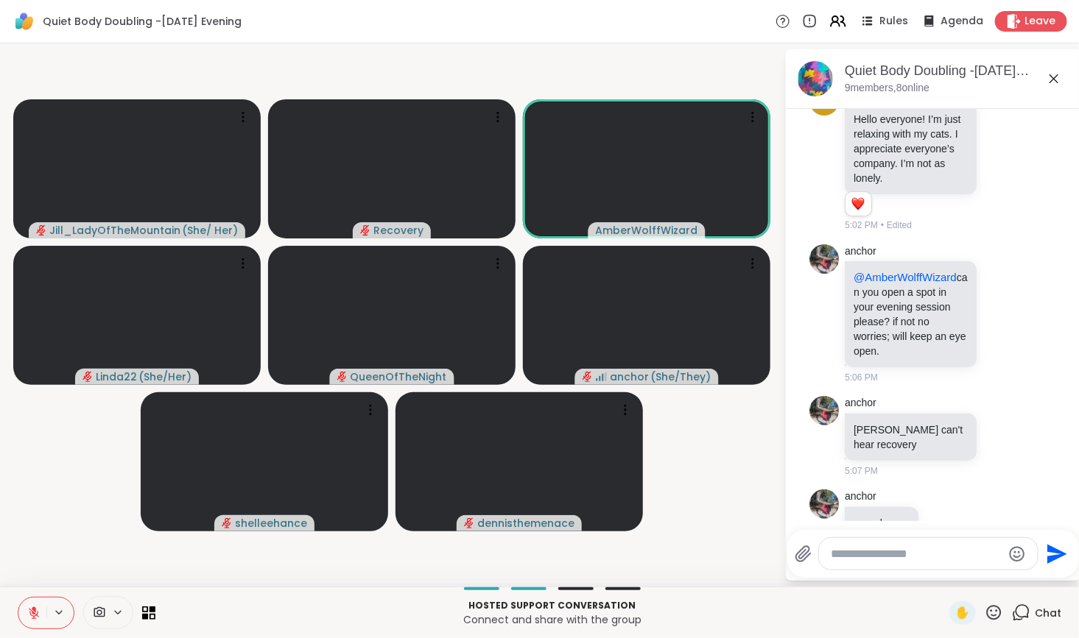
scroll to position [302, 0]
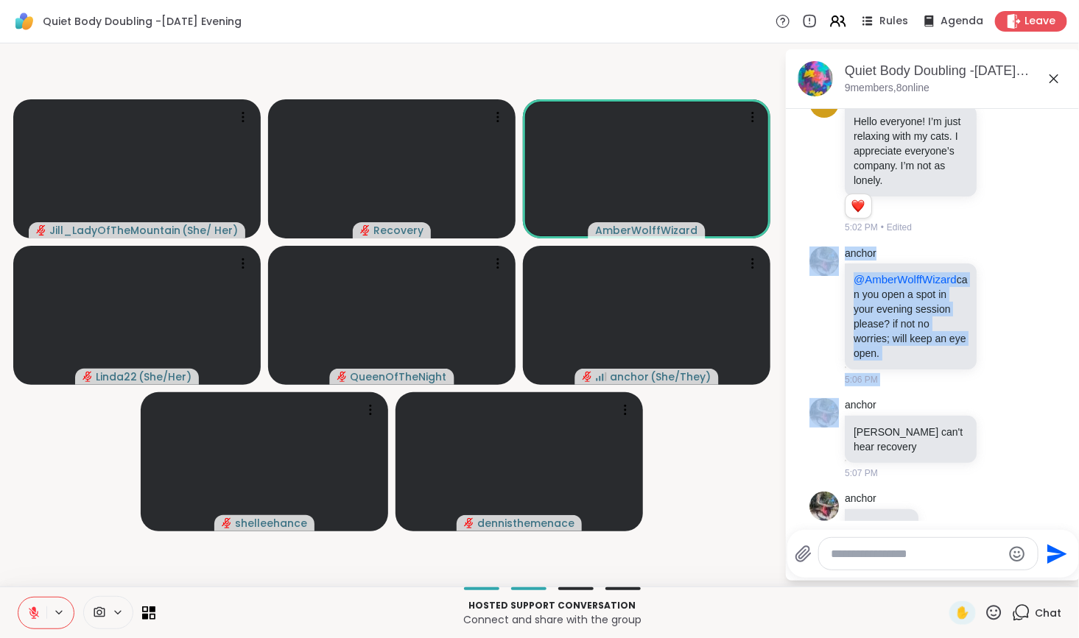
drag, startPoint x: 1049, startPoint y: 264, endPoint x: 1042, endPoint y: 228, distance: 37.5
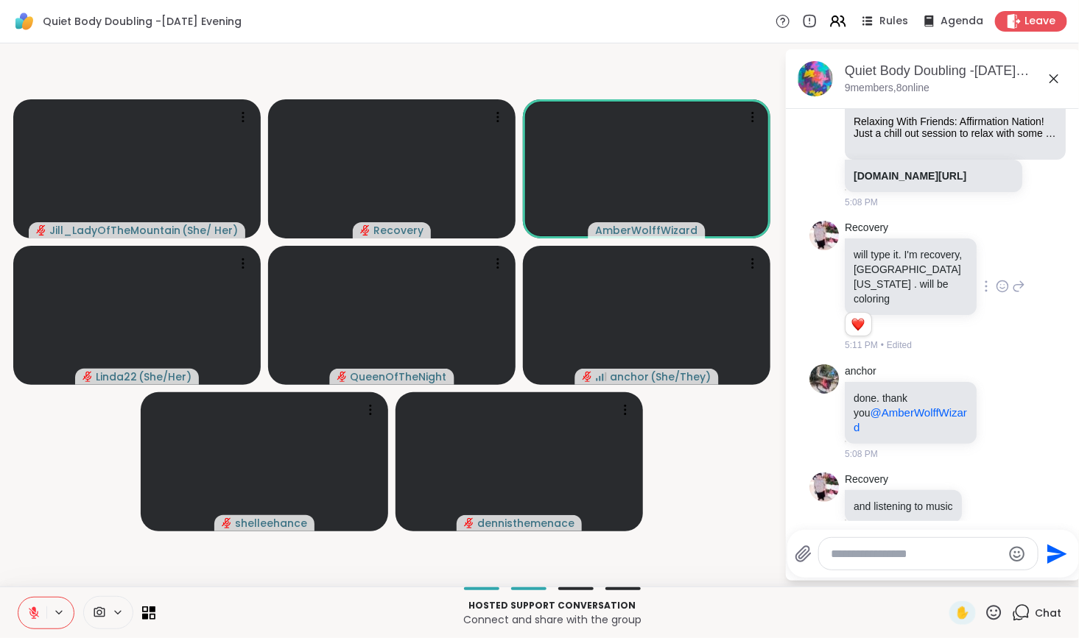
scroll to position [1322, 0]
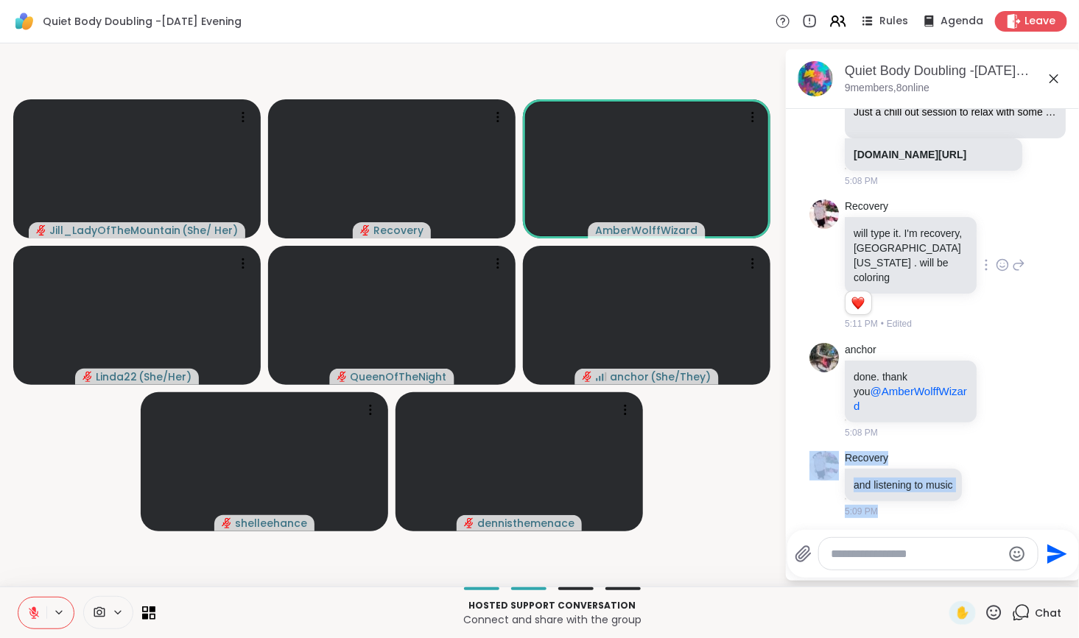
drag, startPoint x: 1068, startPoint y: 427, endPoint x: 1073, endPoint y: 496, distance: 69.3
click at [1068, 496] on html "Quiet Body Doubling -[DATE] Evening Rules Agenda Leave Jill_LadyOfTheMountain (…" at bounding box center [539, 319] width 1079 height 638
click at [867, 556] on textarea "Type your message" at bounding box center [916, 554] width 172 height 15
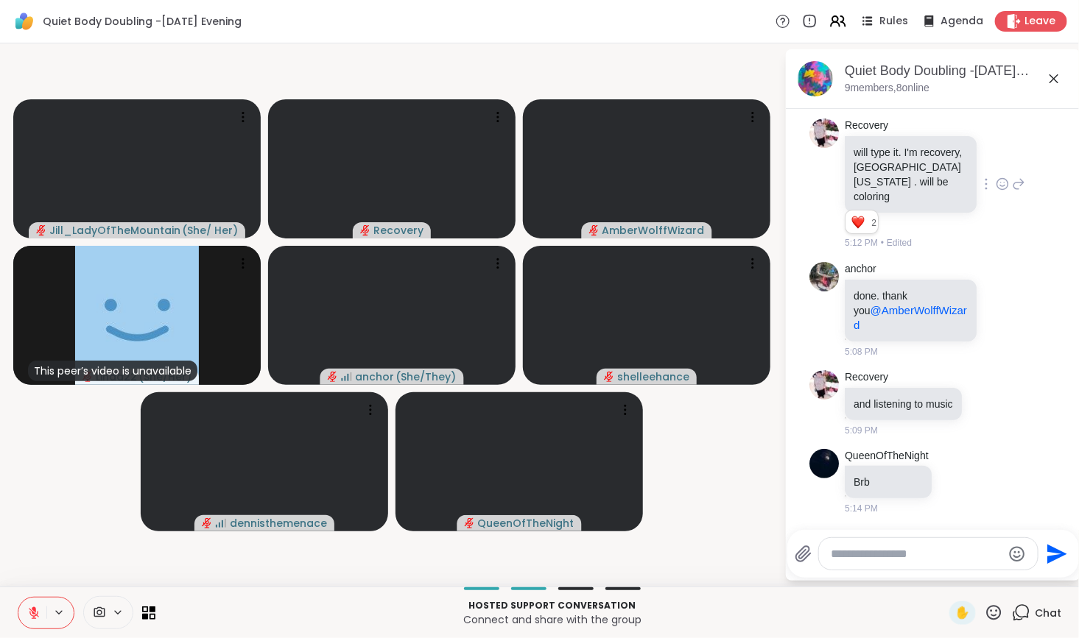
scroll to position [1400, 0]
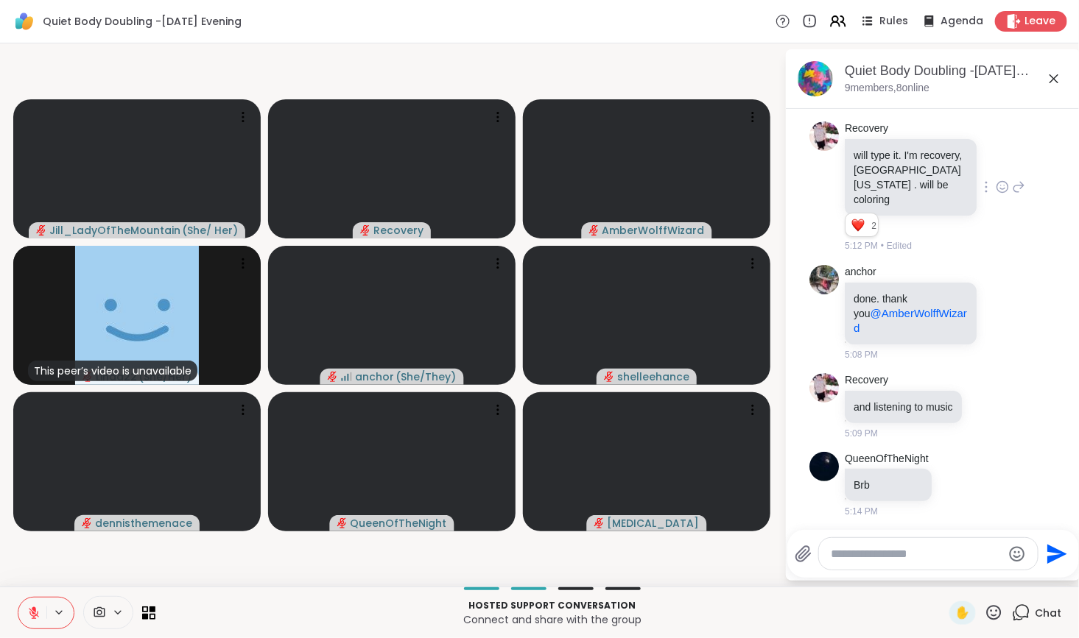
click at [870, 556] on textarea "Type your message" at bounding box center [916, 554] width 172 height 15
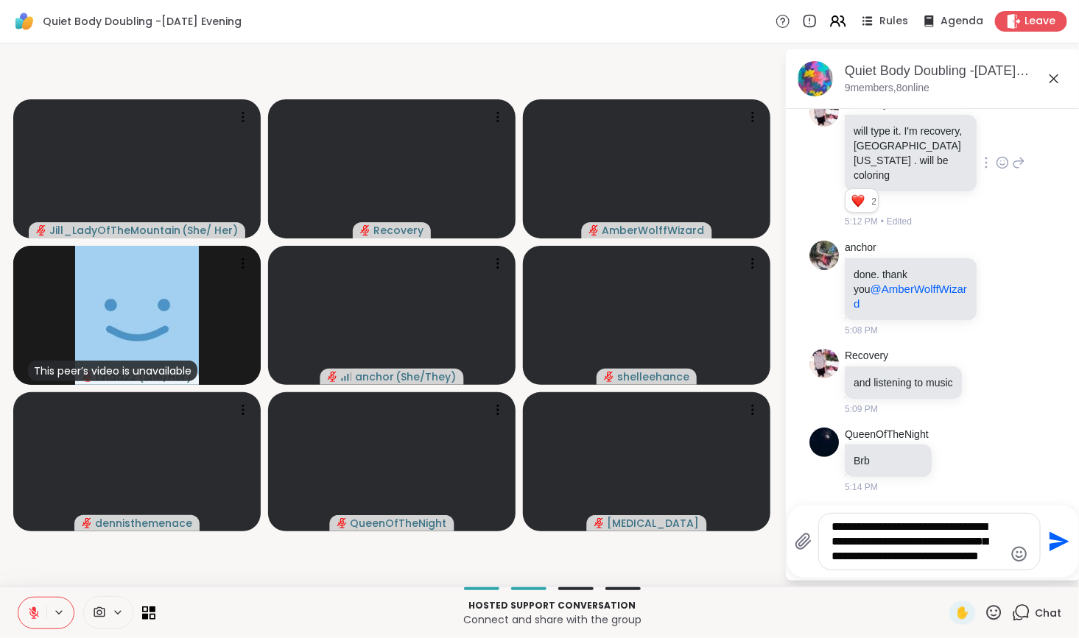
scroll to position [1435, 0]
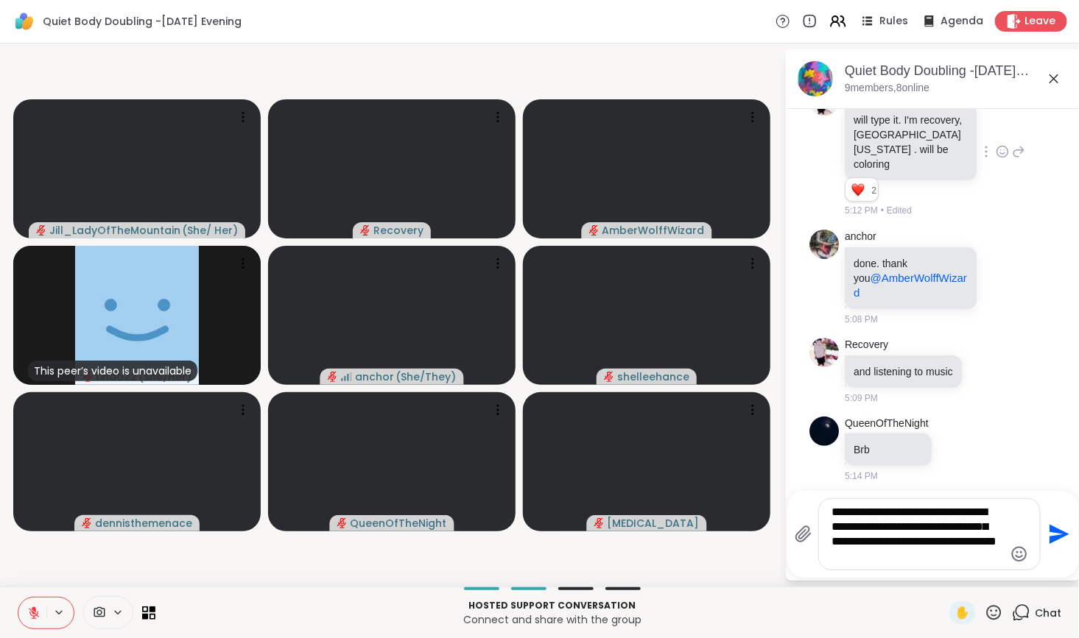
click at [947, 546] on textarea "**********" at bounding box center [918, 534] width 172 height 59
click at [972, 563] on textarea "**********" at bounding box center [918, 534] width 172 height 59
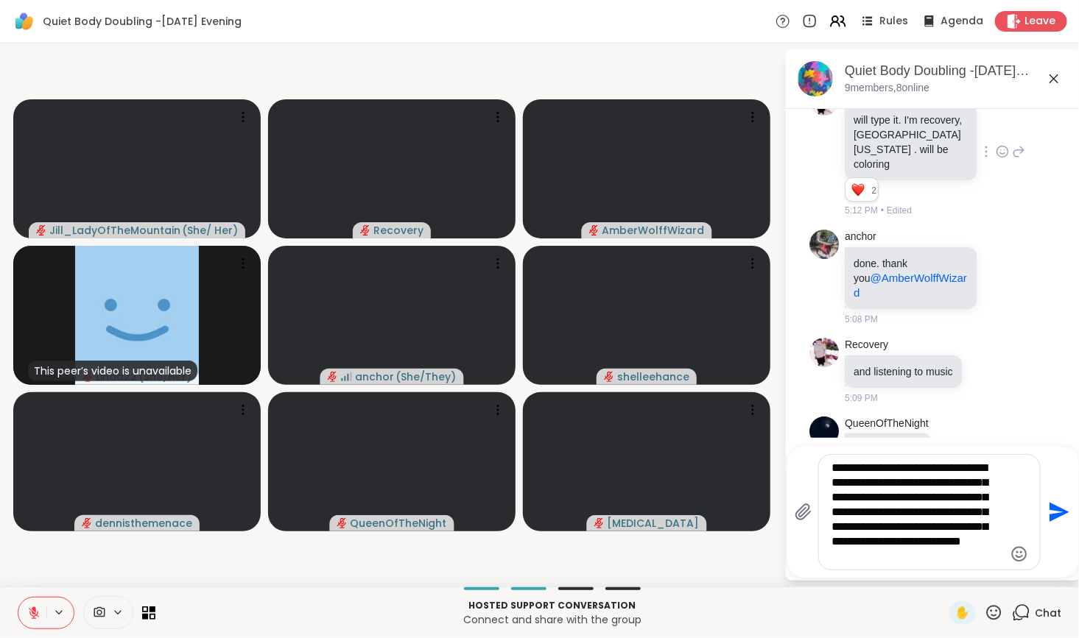
type textarea "**********"
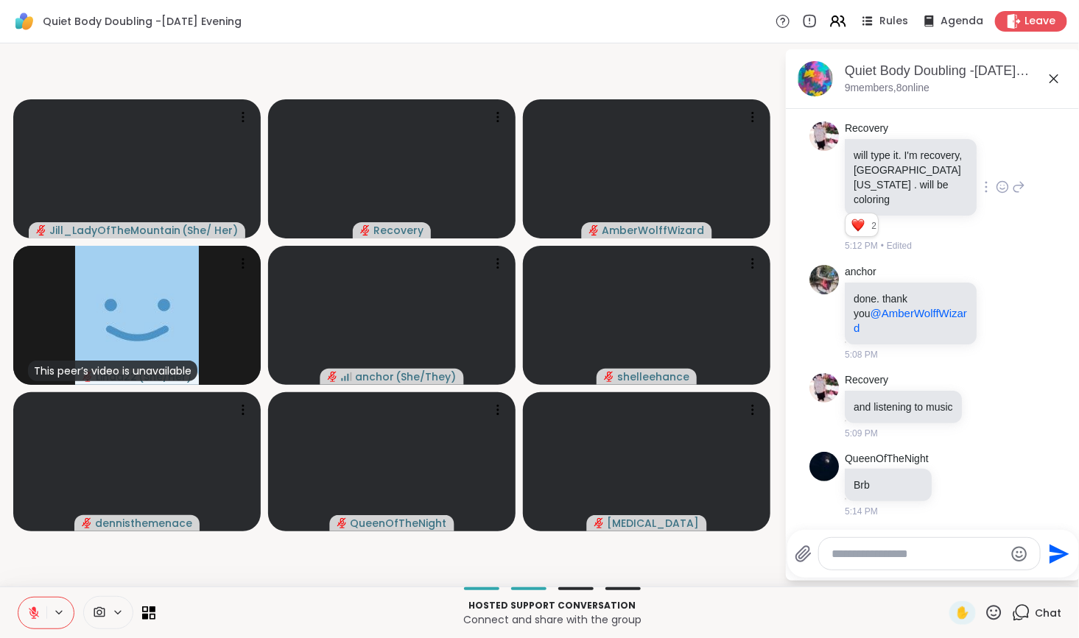
scroll to position [1626, 0]
